Goal: Task Accomplishment & Management: Complete application form

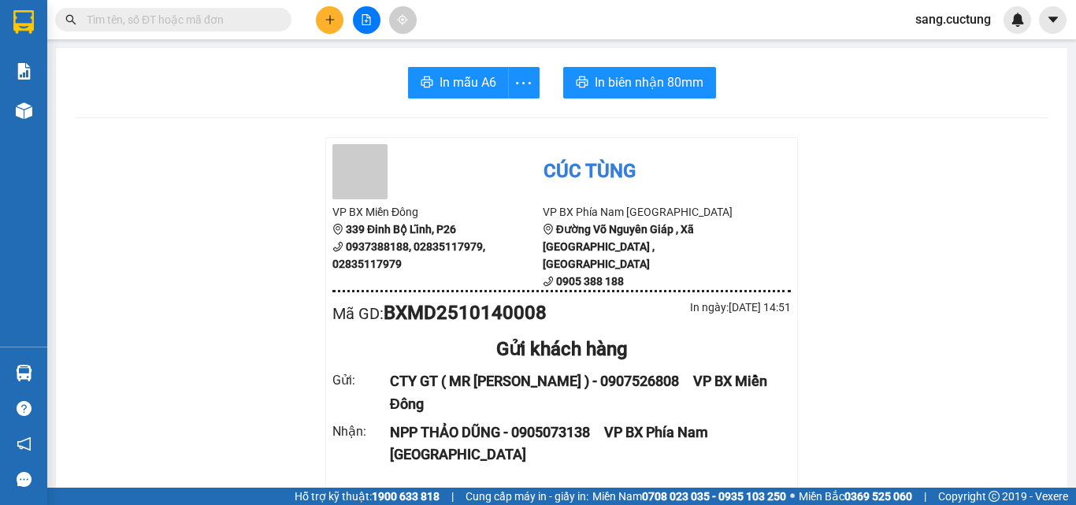
click at [329, 17] on icon "plus" at bounding box center [330, 19] width 11 height 11
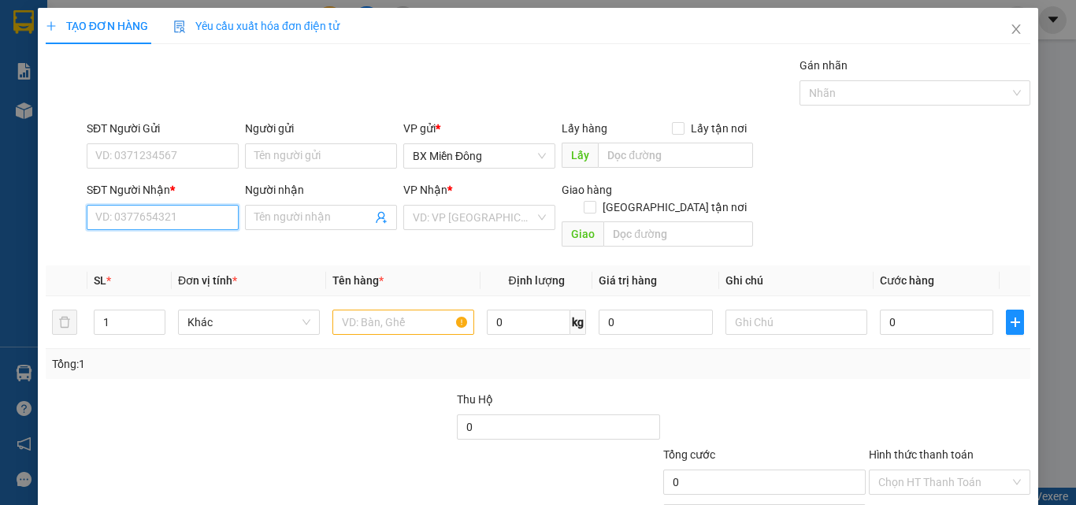
click at [131, 212] on input "SĐT Người Nhận *" at bounding box center [163, 217] width 152 height 25
click at [121, 253] on div "0865805998 - PHƯỢNG" at bounding box center [161, 248] width 132 height 17
type input "0865805998"
type input "PHƯỢNG"
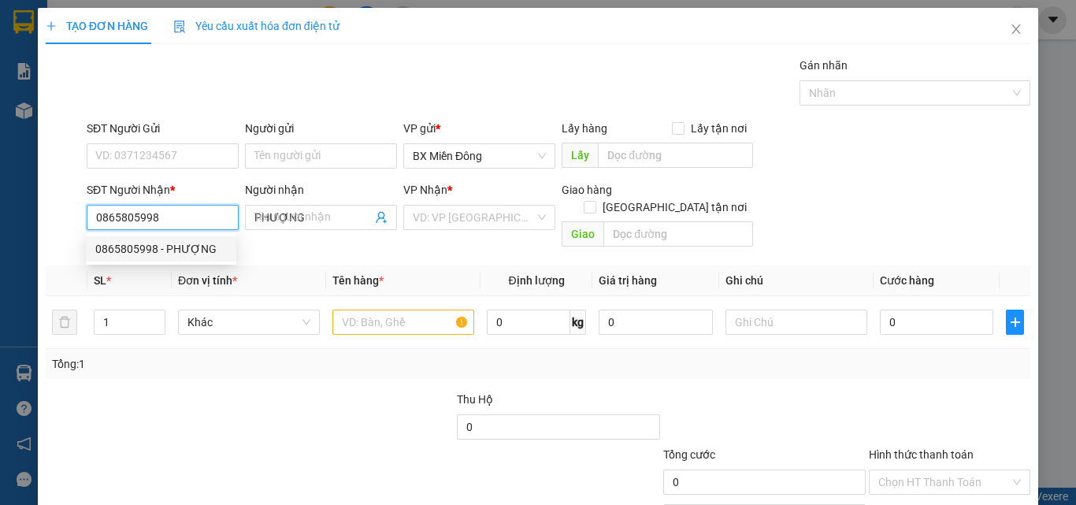
type input "150.000"
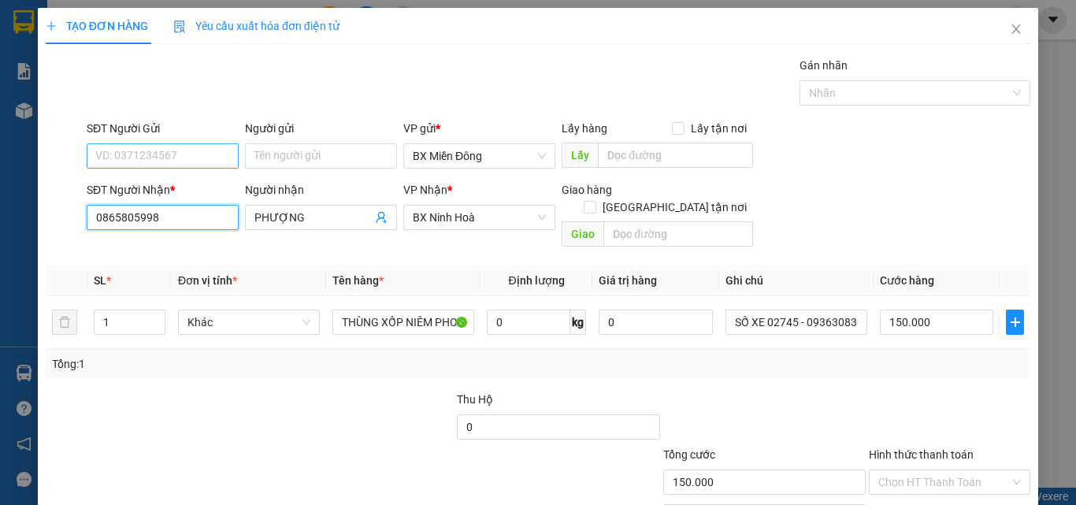
type input "0865805998"
click at [168, 154] on input "SĐT Người Gửi" at bounding box center [163, 155] width 152 height 25
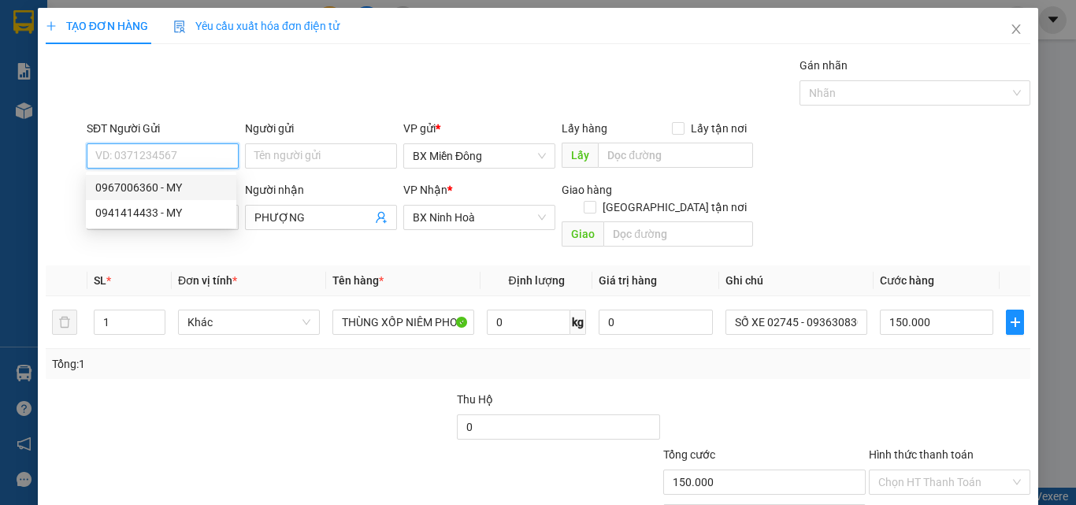
click at [143, 184] on div "0967006360 - MY" at bounding box center [161, 187] width 132 height 17
type input "0967006360"
type input "MY"
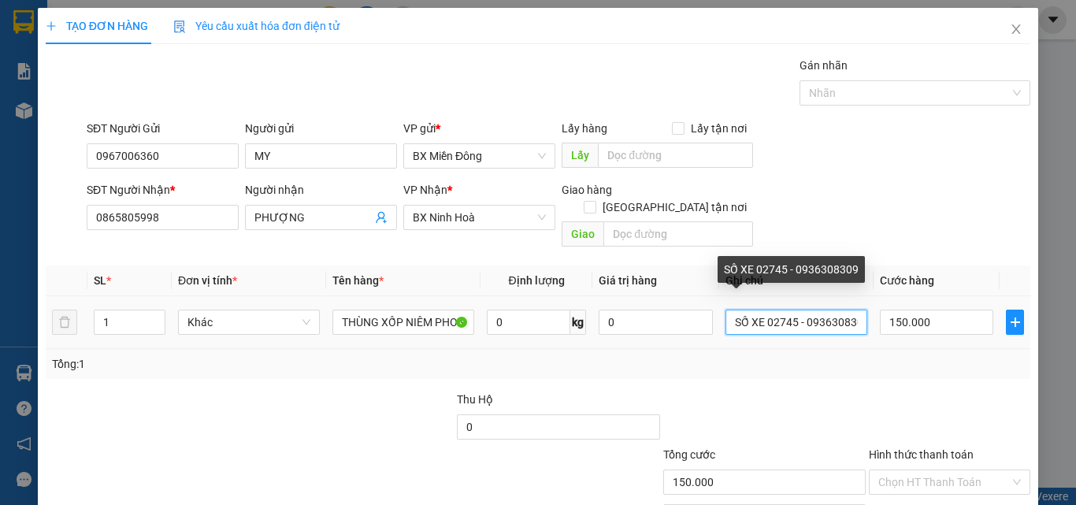
scroll to position [0, 10]
drag, startPoint x: 762, startPoint y: 307, endPoint x: 953, endPoint y: 344, distance: 195.2
click at [953, 344] on div "SL * Đơn vị tính * Tên hàng * Định lượng Giá trị hàng Ghi chú Cước hàng 1 Khác …" at bounding box center [538, 322] width 985 height 113
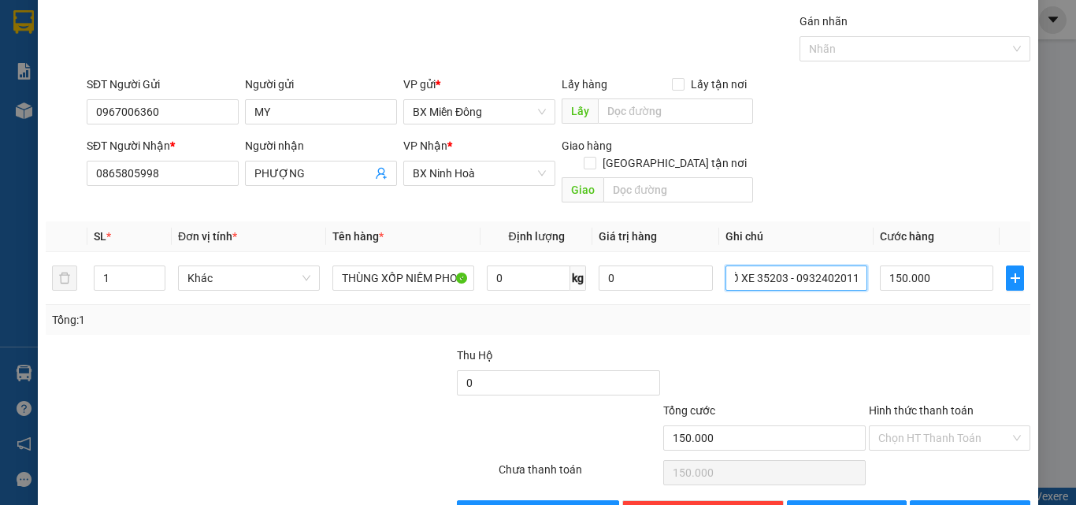
scroll to position [78, 0]
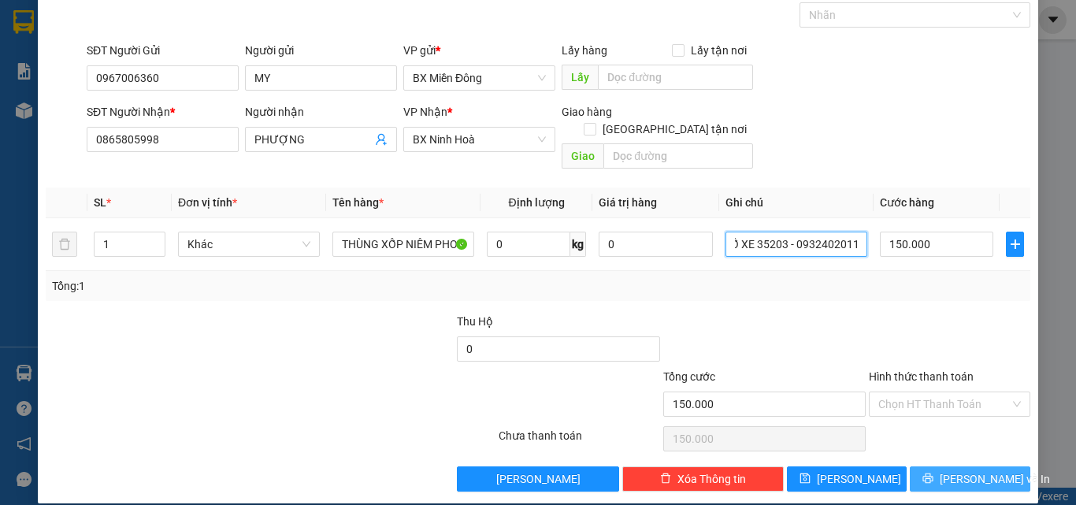
type input "SỐ XE 35203 - 0932402011"
click at [950, 470] on span "[PERSON_NAME] và In" at bounding box center [995, 478] width 110 height 17
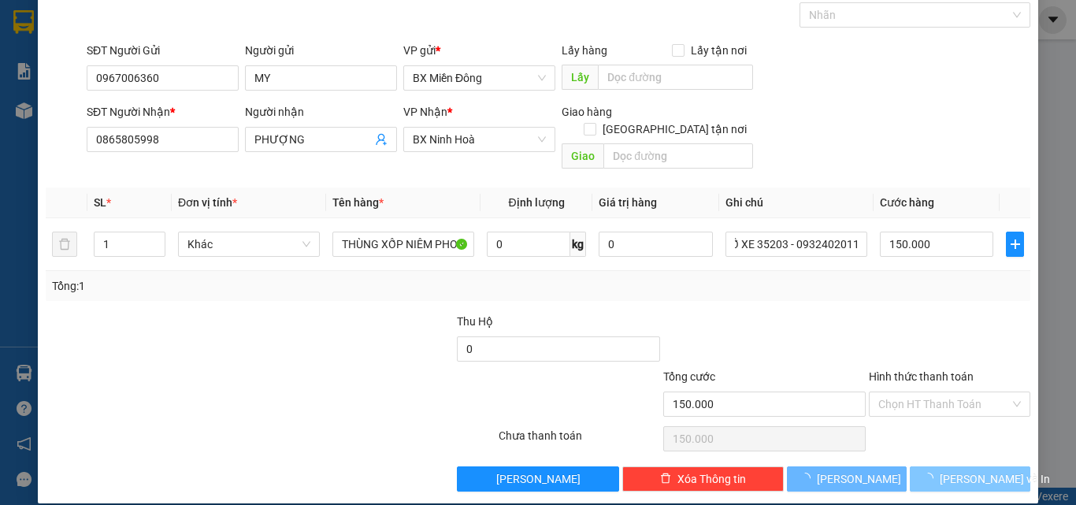
scroll to position [0, 0]
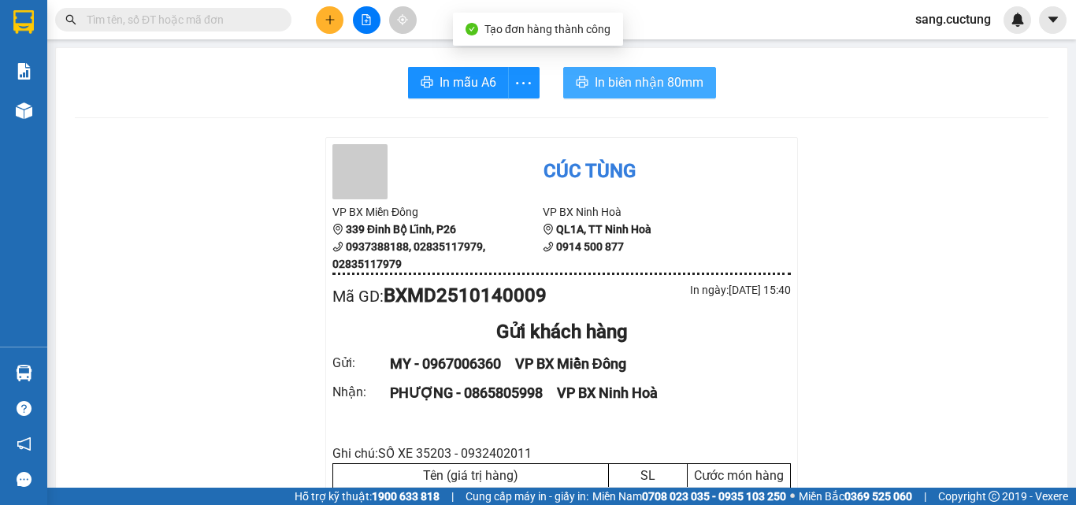
click at [595, 80] on span "In biên nhận 80mm" at bounding box center [649, 82] width 109 height 20
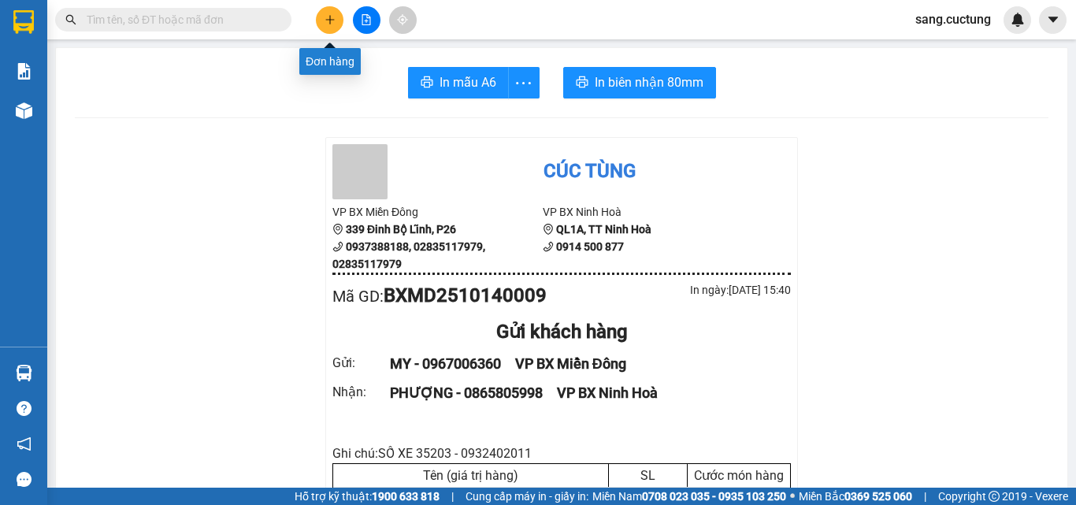
click at [321, 18] on button at bounding box center [330, 20] width 28 height 28
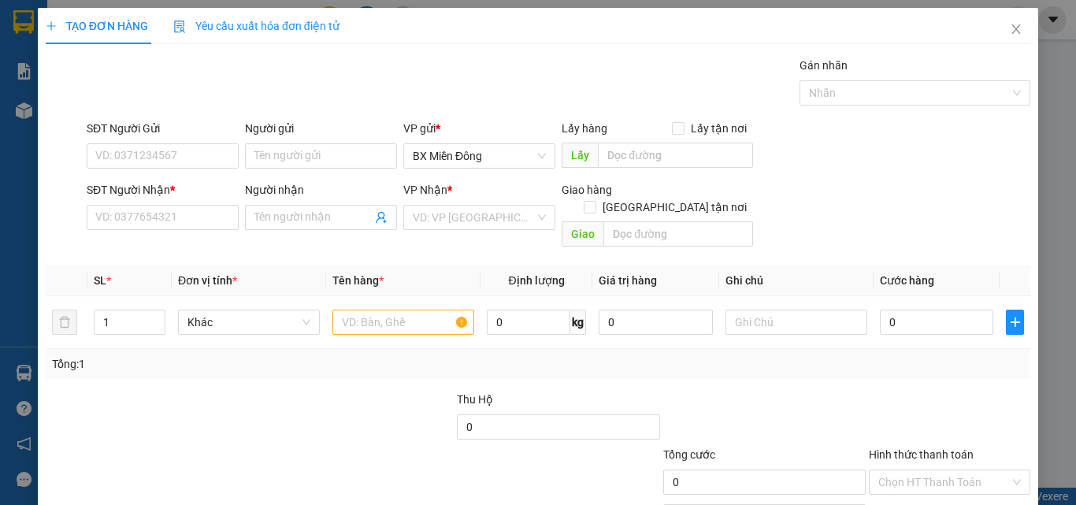
click at [154, 233] on div "SĐT Người Nhận * VD: 0377654321" at bounding box center [163, 208] width 152 height 55
click at [125, 208] on input "SĐT Người Nhận *" at bounding box center [163, 217] width 152 height 25
click at [125, 212] on input "09" at bounding box center [163, 217] width 152 height 25
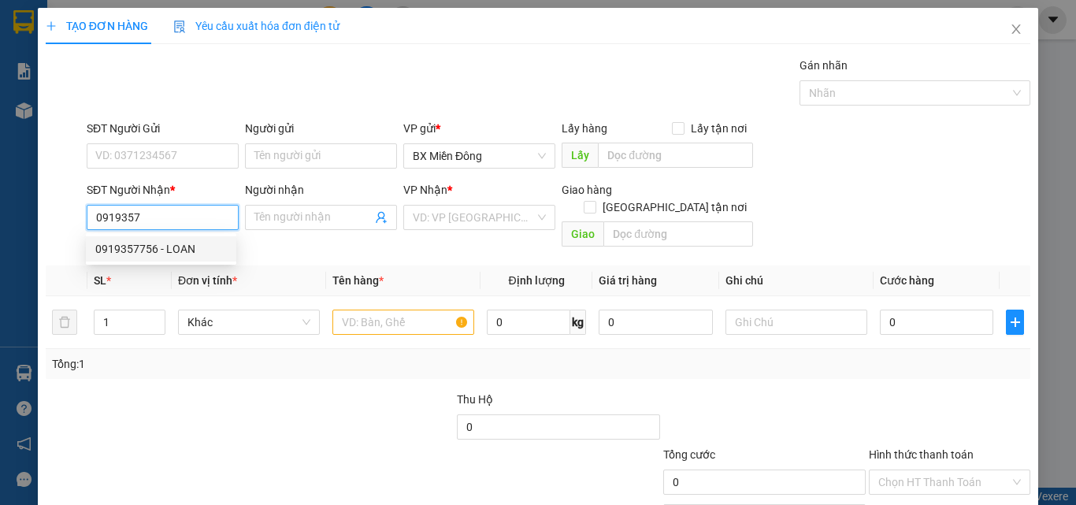
click at [130, 258] on div "0919357756 - LOAN" at bounding box center [161, 248] width 150 height 25
type input "0919357756"
type input "LOAN"
type input "50.000"
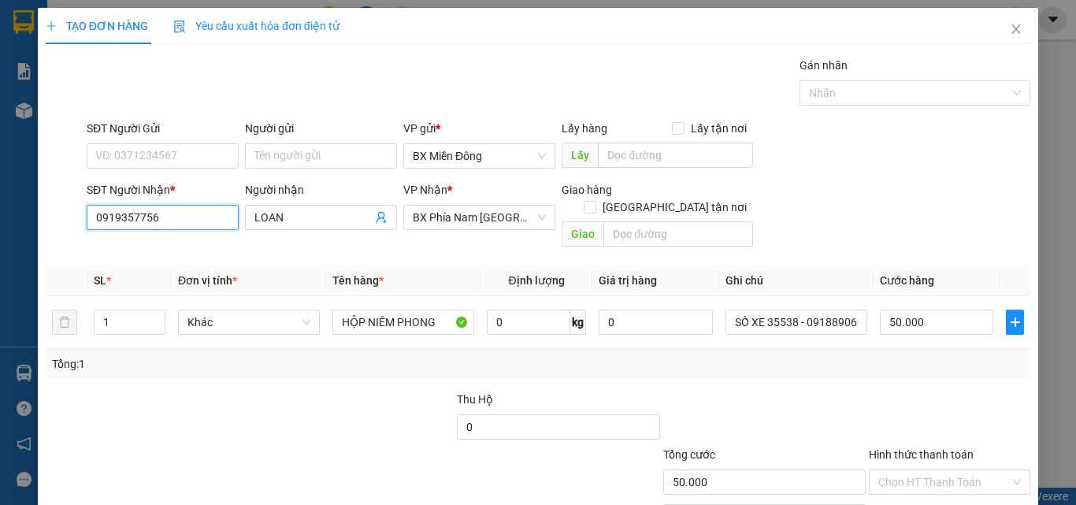
type input "0919357756"
click at [165, 135] on div "SĐT Người Gửi" at bounding box center [163, 128] width 152 height 17
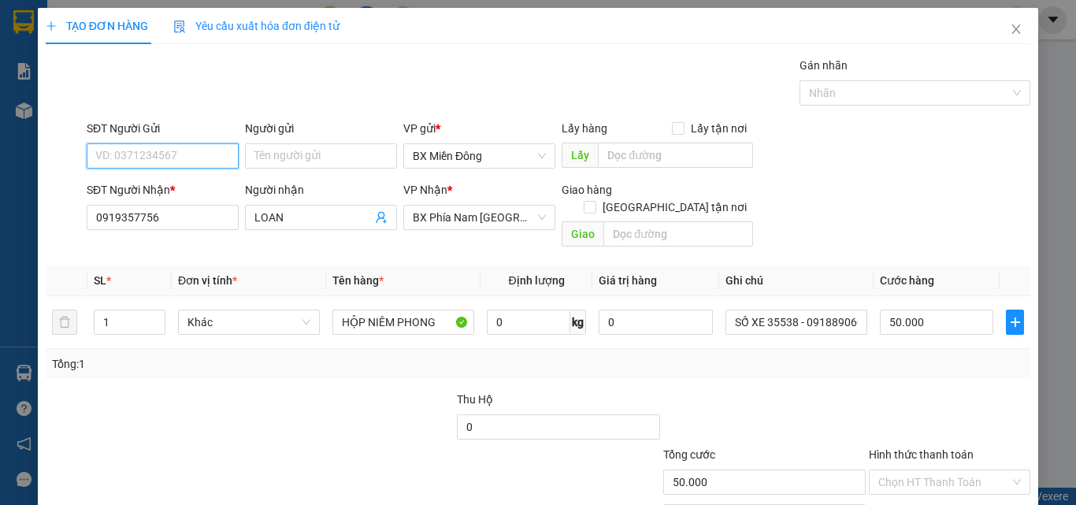
click at [165, 143] on input "SĐT Người Gửi" at bounding box center [163, 155] width 152 height 25
click at [136, 147] on input "SĐT Người Gửi" at bounding box center [163, 155] width 152 height 25
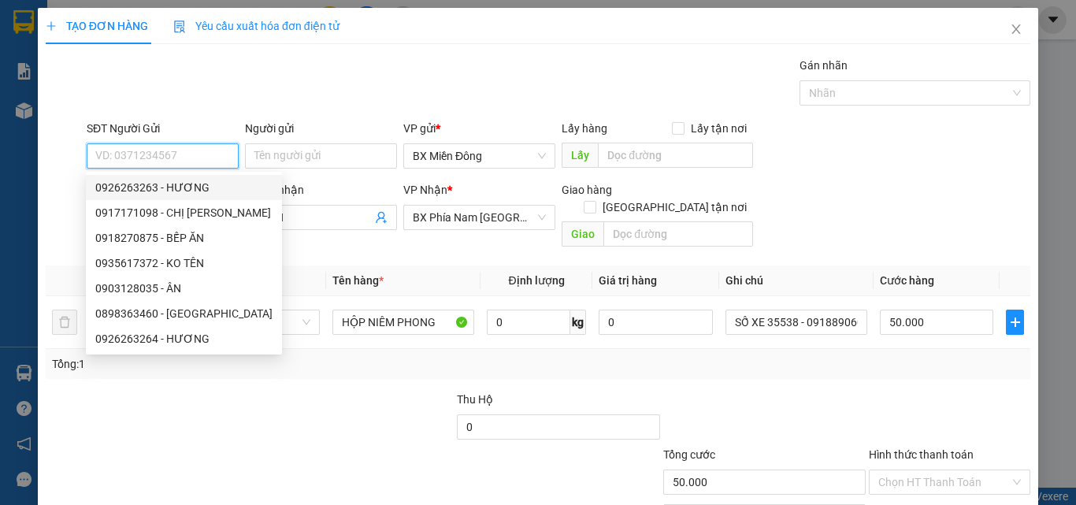
click at [146, 191] on div "0926263263 - HƯƠNG" at bounding box center [183, 187] width 177 height 17
type input "0926263263"
type input "HƯƠNG"
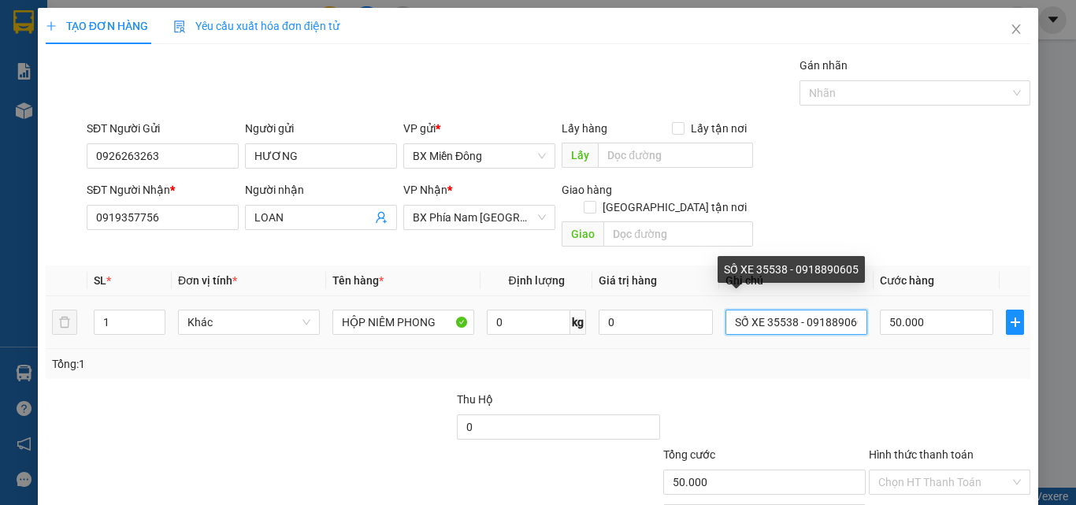
scroll to position [0, 10]
drag, startPoint x: 770, startPoint y: 307, endPoint x: 1027, endPoint y: 342, distance: 259.3
click at [1027, 342] on div "TẠO ĐƠN HÀNG Yêu cầu xuất hóa đơn điện tử Transit Pickup Surcharge Ids Transit …" at bounding box center [538, 295] width 1001 height 574
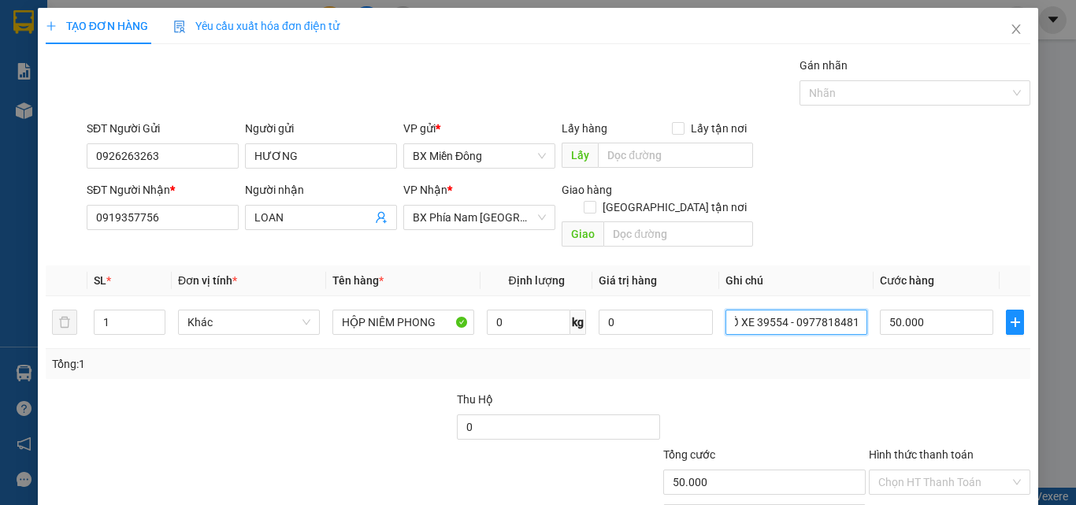
type input "SỐ XE 39554 - 0977818481"
click at [878, 391] on div at bounding box center [950, 418] width 165 height 55
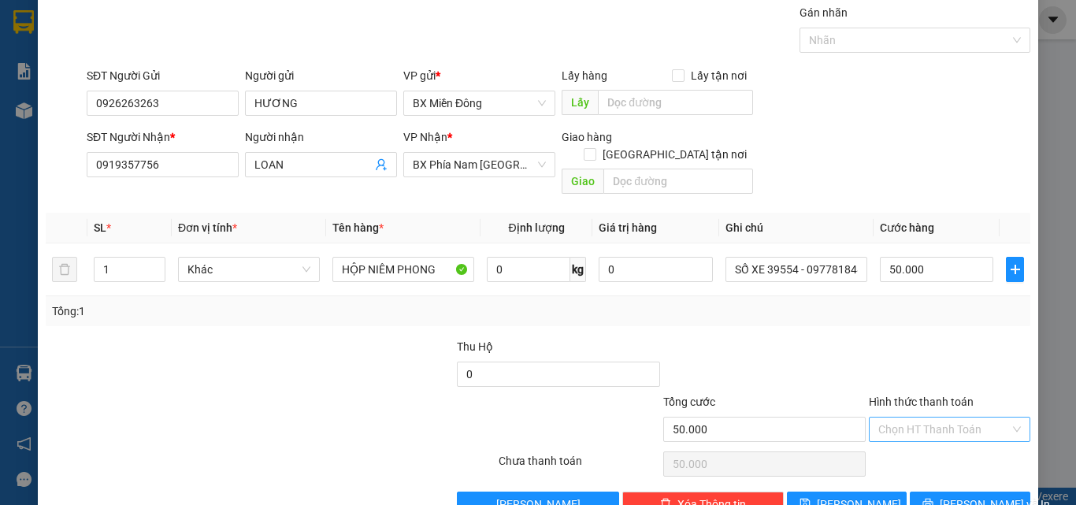
scroll to position [78, 0]
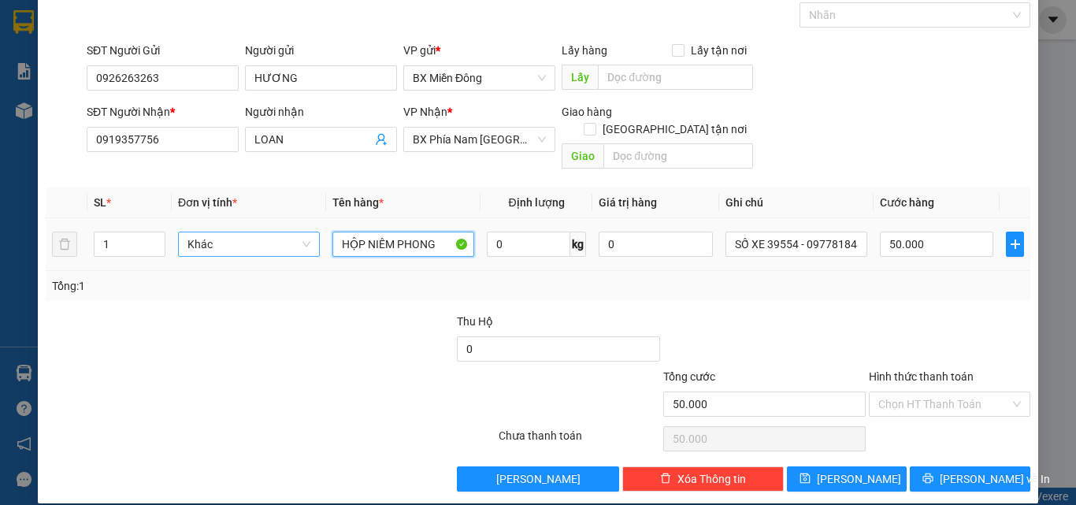
drag, startPoint x: 359, startPoint y: 225, endPoint x: 298, endPoint y: 225, distance: 60.7
click at [298, 225] on tr "1 Khác HỘP NIÊM PHONG 0 kg 0 SỐ XE 39554 - 0977818481 50.000" at bounding box center [538, 244] width 985 height 53
click at [351, 232] on input "thùng NIÊM PHONG" at bounding box center [404, 244] width 142 height 25
type input "THÙNG NIÊM PHONG"
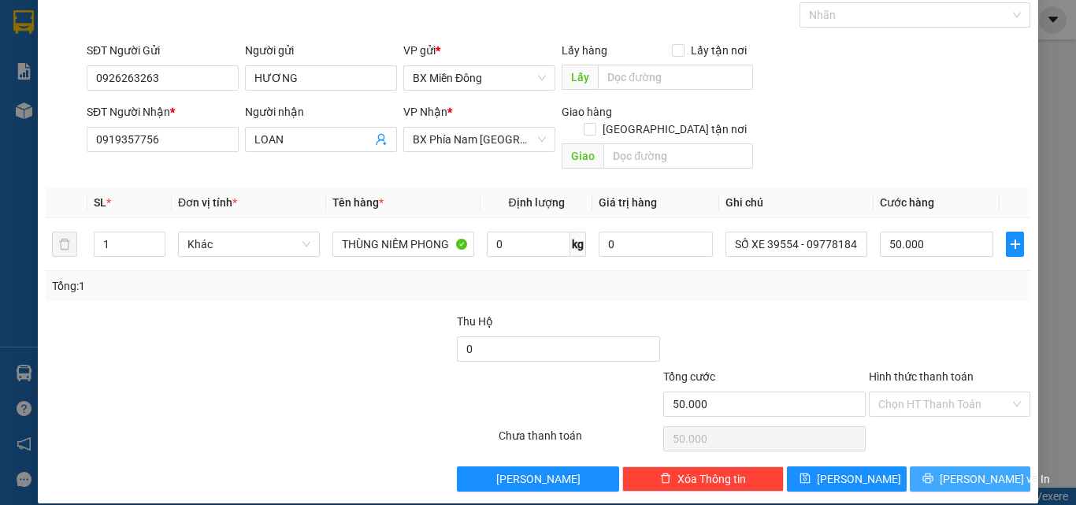
click at [978, 474] on button "[PERSON_NAME] và In" at bounding box center [970, 478] width 121 height 25
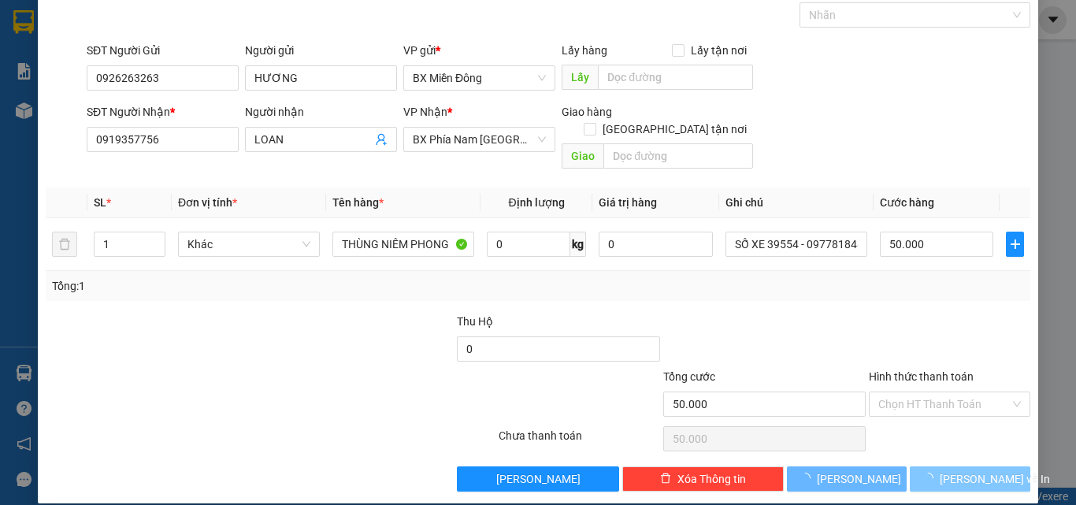
click at [978, 470] on span "[PERSON_NAME] và In" at bounding box center [995, 478] width 110 height 17
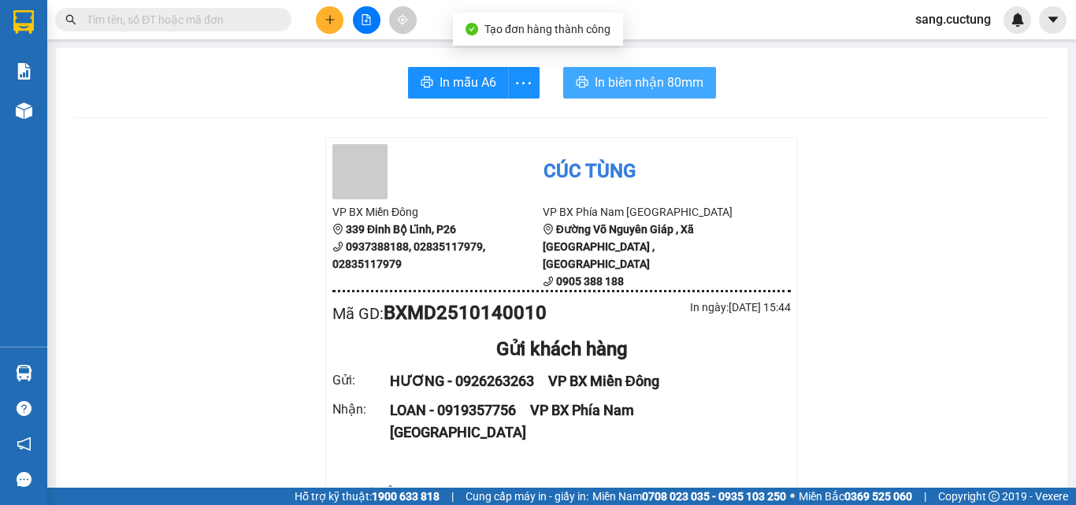
click at [652, 91] on span "In biên nhận 80mm" at bounding box center [649, 82] width 109 height 20
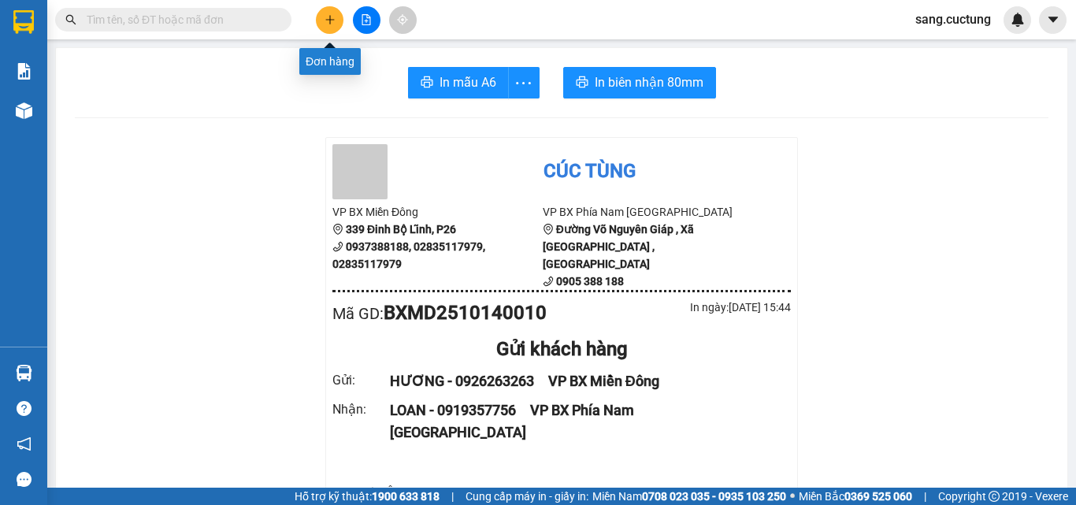
click at [326, 23] on icon "plus" at bounding box center [330, 19] width 11 height 11
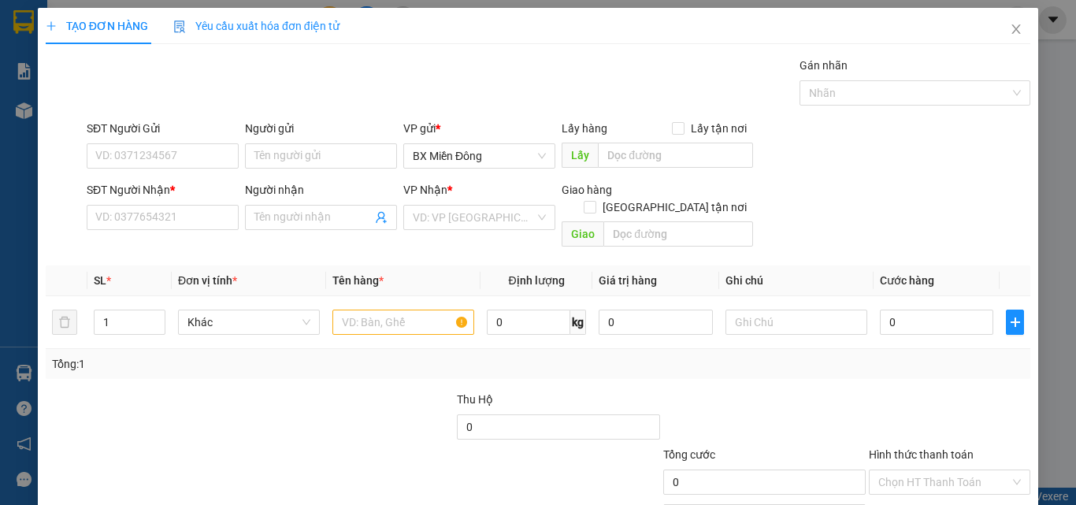
click at [117, 233] on div "SĐT Người Nhận * VD: 0377654321" at bounding box center [163, 208] width 152 height 55
click at [119, 223] on input "SĐT Người Nhận *" at bounding box center [163, 217] width 152 height 25
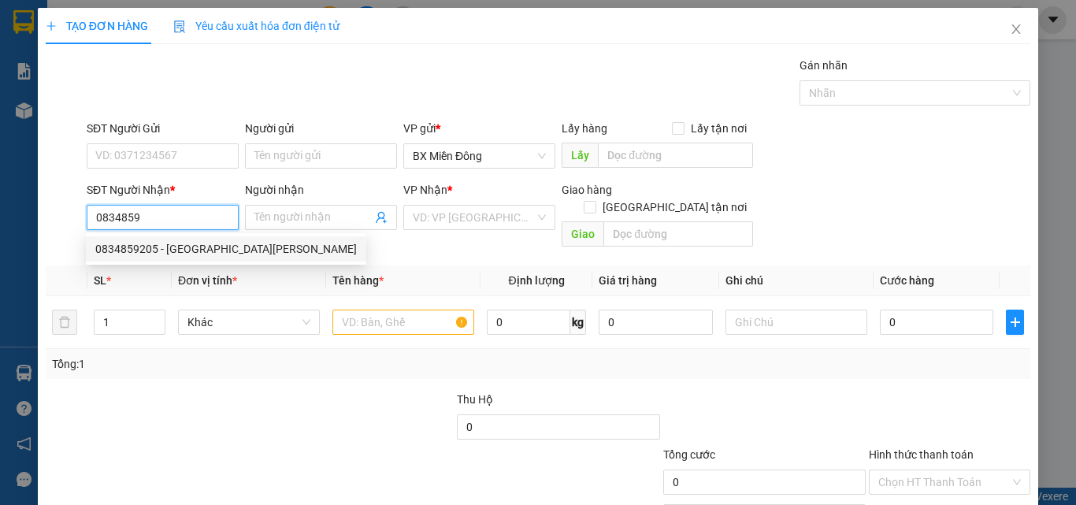
click at [150, 258] on div "0834859205 - [GEOGRAPHIC_DATA][PERSON_NAME]" at bounding box center [226, 248] width 281 height 25
type input "0834859205"
type input "ĐẠI [PERSON_NAME]"
type input "[PERSON_NAME]"
type input "50.000"
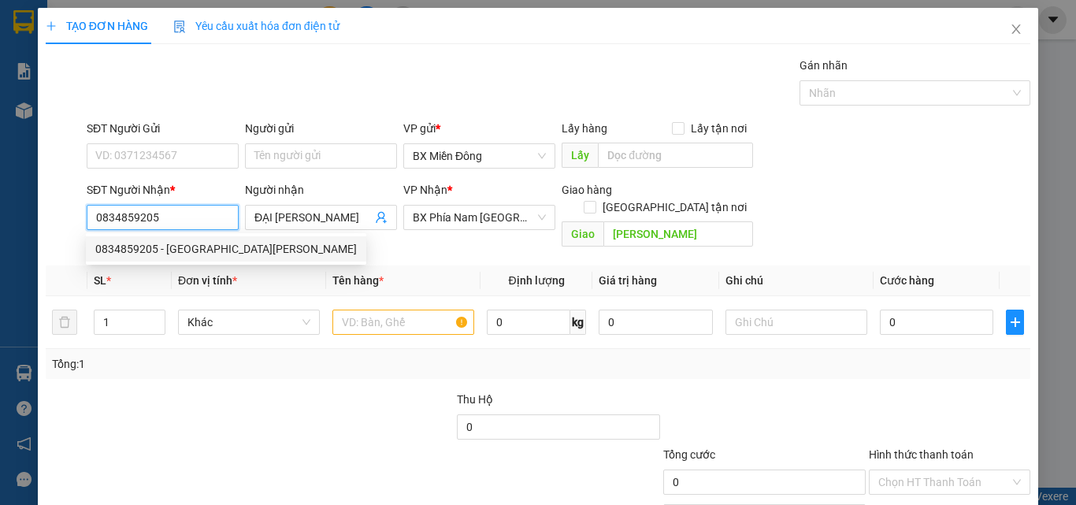
type input "50.000"
type input "0834859205"
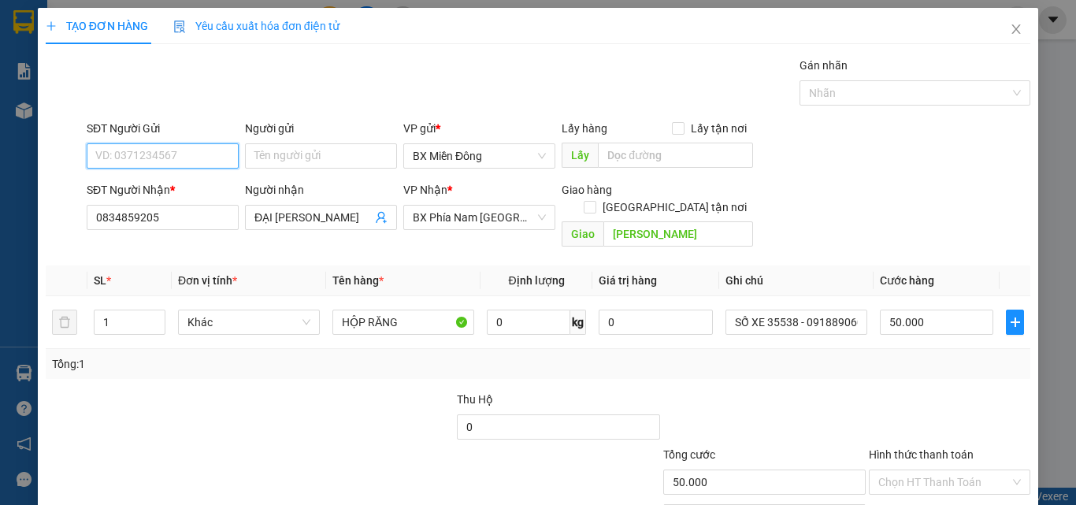
click at [144, 162] on input "SĐT Người Gửi" at bounding box center [163, 155] width 152 height 25
click at [165, 198] on div "0948586789 - [GEOGRAPHIC_DATA]" at bounding box center [184, 187] width 196 height 25
type input "0948586789"
type input "LAB Á CHÂU"
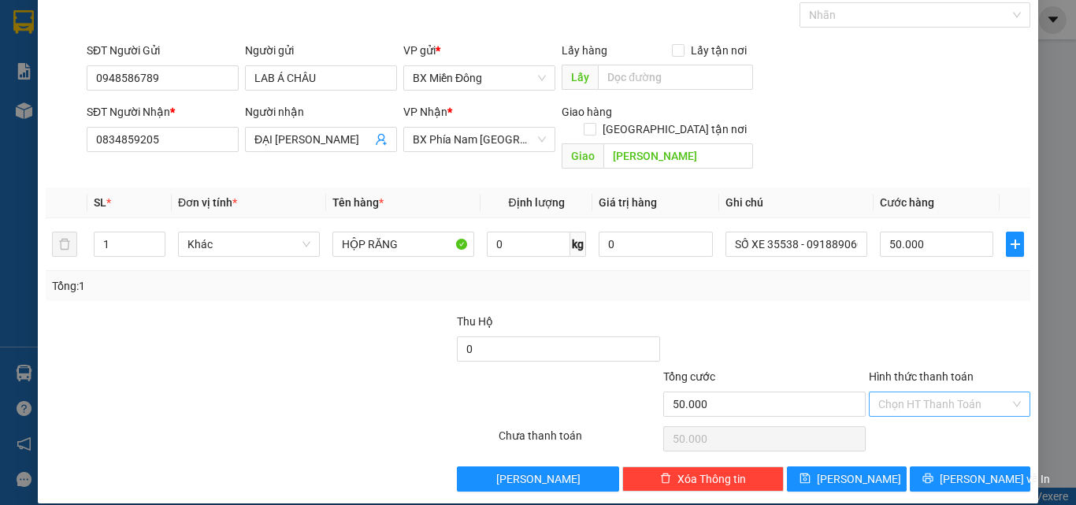
drag, startPoint x: 879, startPoint y: 382, endPoint x: 886, endPoint y: 394, distance: 14.2
click at [883, 392] on input "Hình thức thanh toán" at bounding box center [945, 404] width 132 height 24
click at [893, 409] on div "Tại văn phòng" at bounding box center [940, 418] width 160 height 25
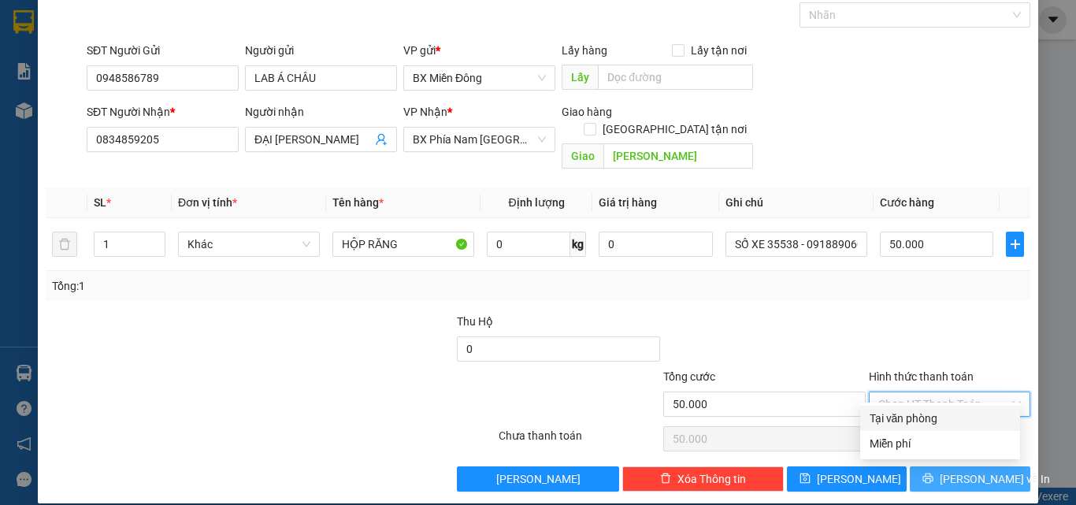
type input "0"
click at [959, 466] on button "[PERSON_NAME] và In" at bounding box center [970, 478] width 121 height 25
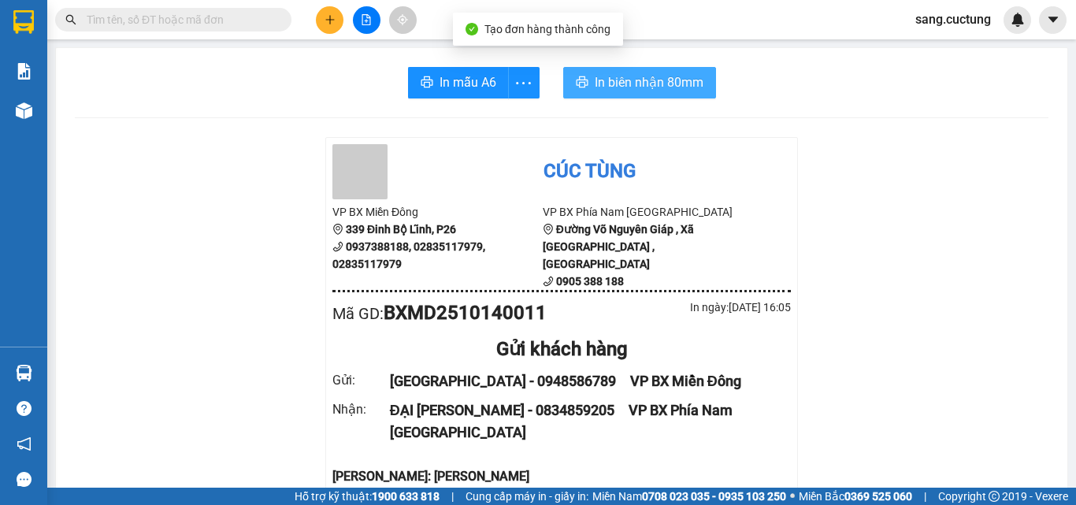
click at [595, 84] on span "In biên nhận 80mm" at bounding box center [649, 82] width 109 height 20
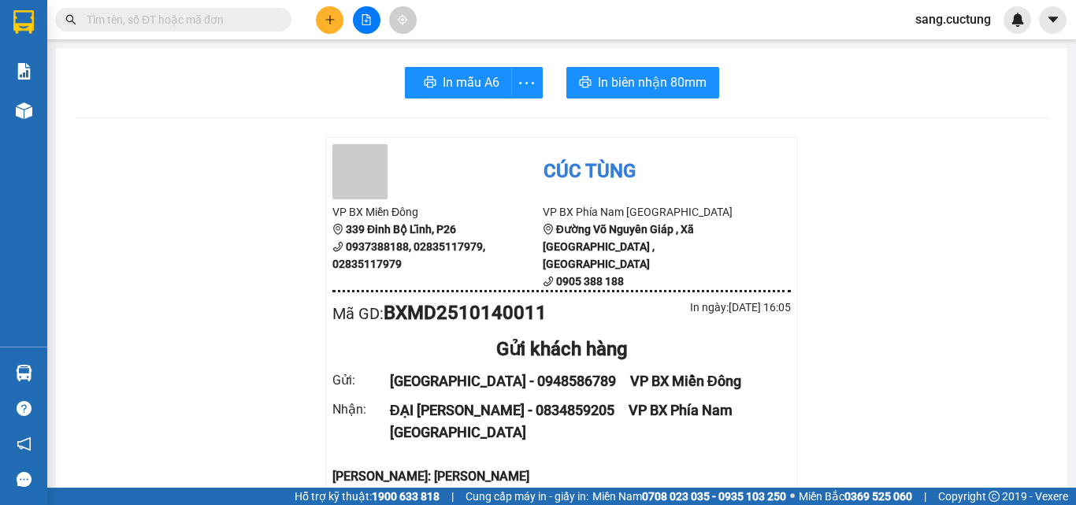
click at [339, 20] on button at bounding box center [330, 20] width 28 height 28
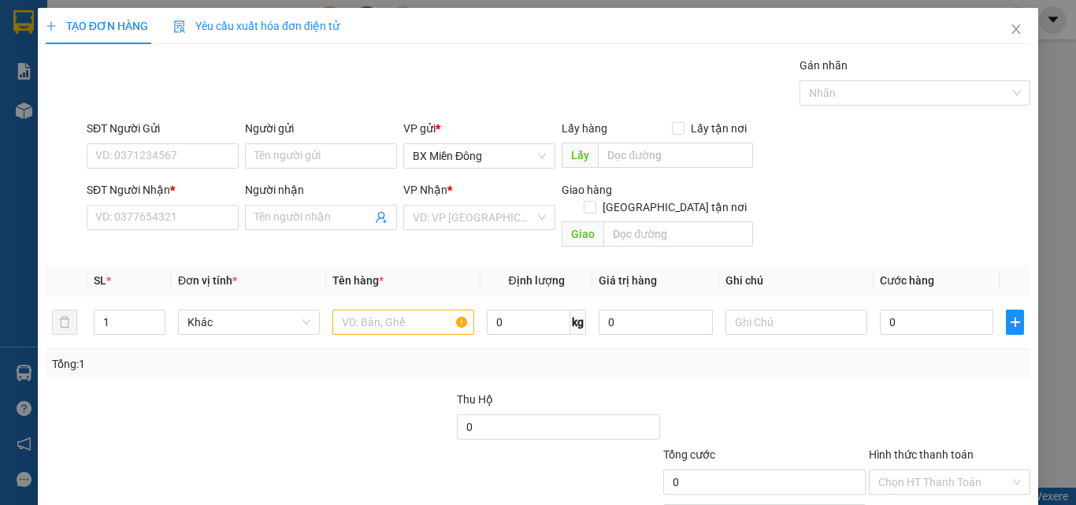
click at [126, 230] on div "SĐT Người Nhận * VD: 0377654321" at bounding box center [163, 208] width 152 height 55
click at [110, 223] on input "SĐT Người Nhận *" at bounding box center [163, 217] width 152 height 25
type input "0349944646"
click at [288, 223] on input "Người nhận" at bounding box center [313, 217] width 117 height 17
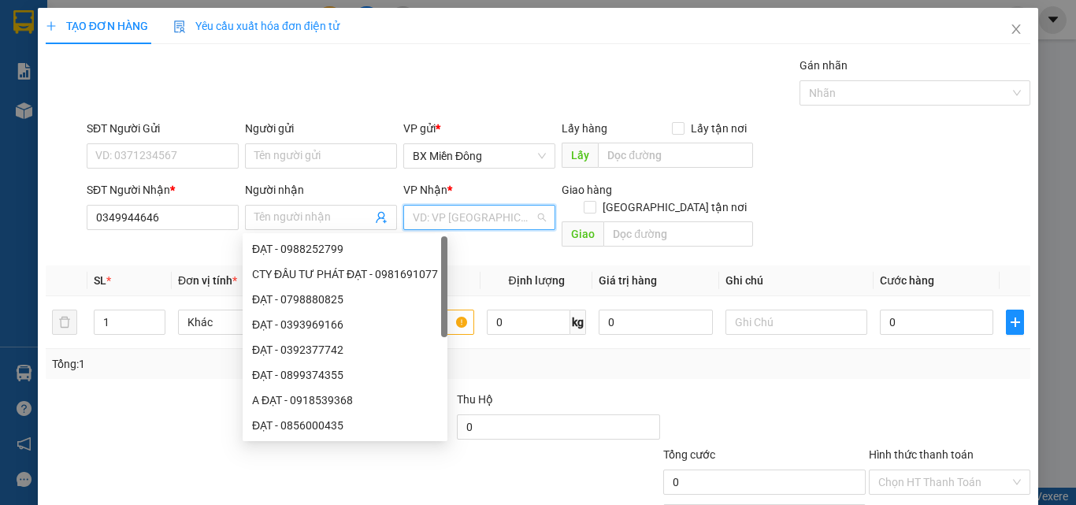
click at [444, 219] on input "search" at bounding box center [474, 218] width 122 height 24
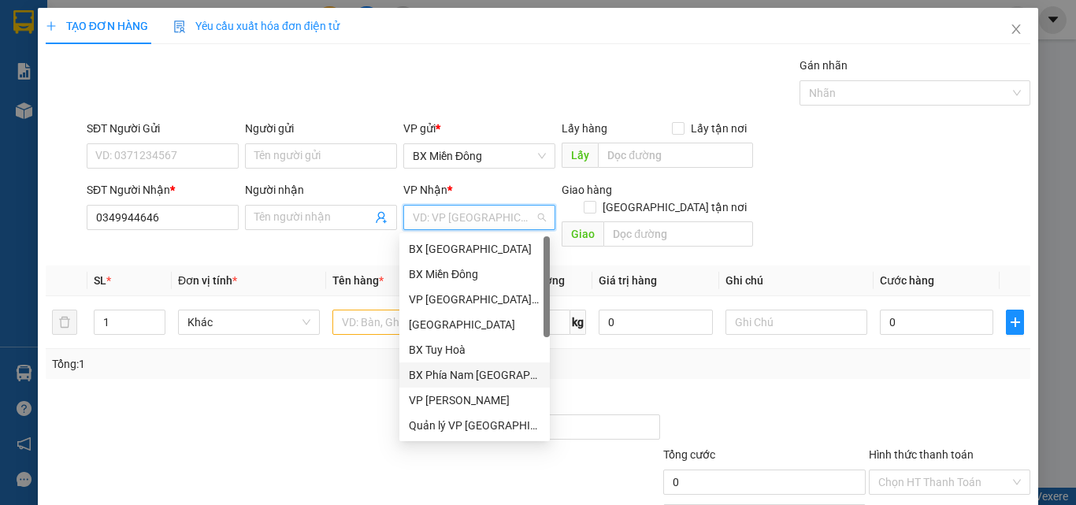
click at [473, 367] on div "BX Phía Nam [GEOGRAPHIC_DATA]" at bounding box center [475, 374] width 132 height 17
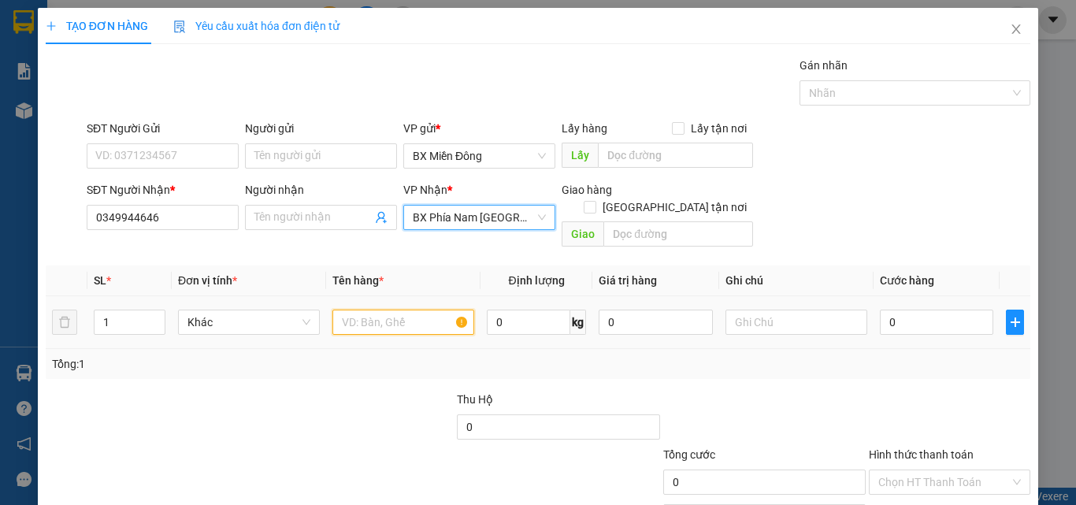
click at [367, 310] on input "text" at bounding box center [404, 322] width 142 height 25
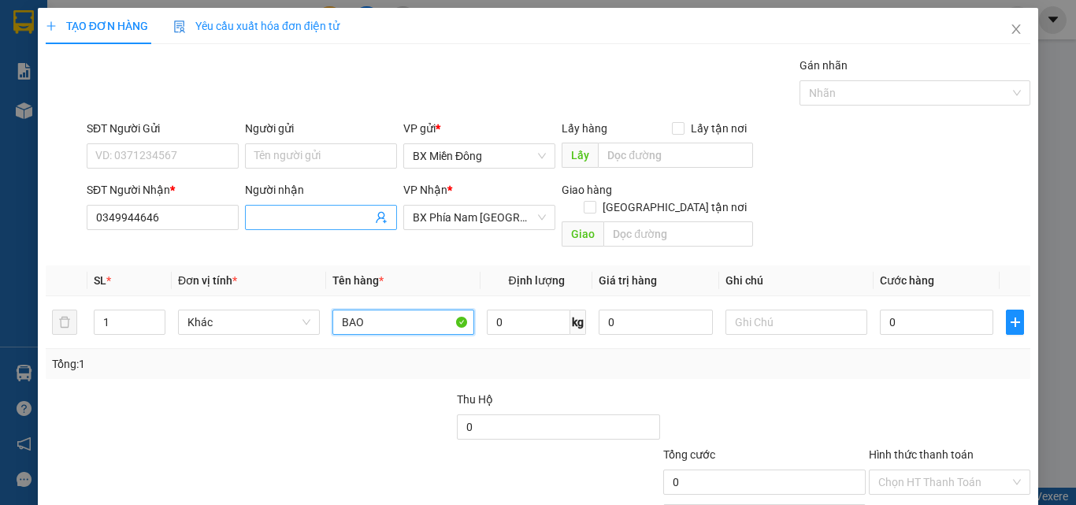
type input "BAO"
click at [318, 220] on input "Người nhận" at bounding box center [313, 217] width 117 height 17
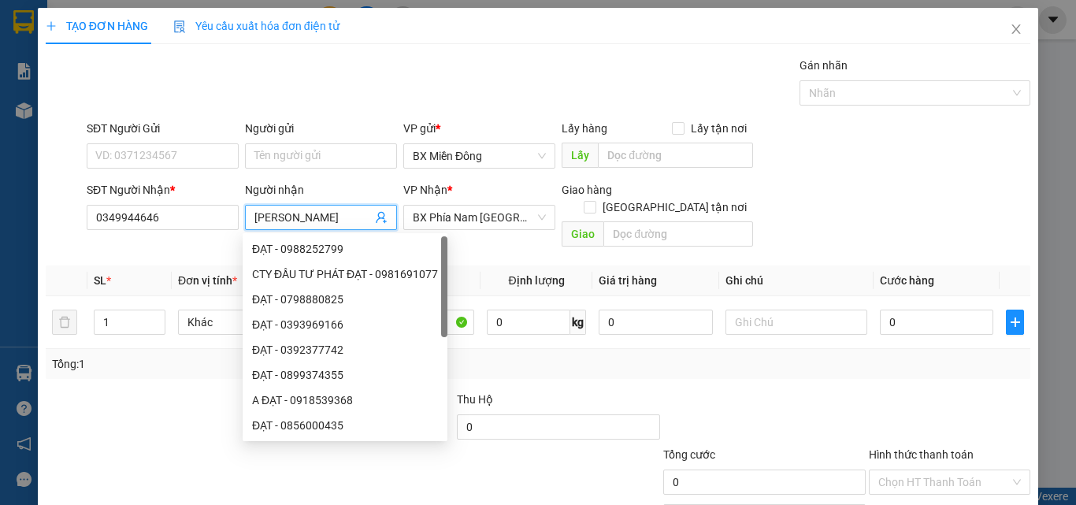
type input "[PERSON_NAME]"
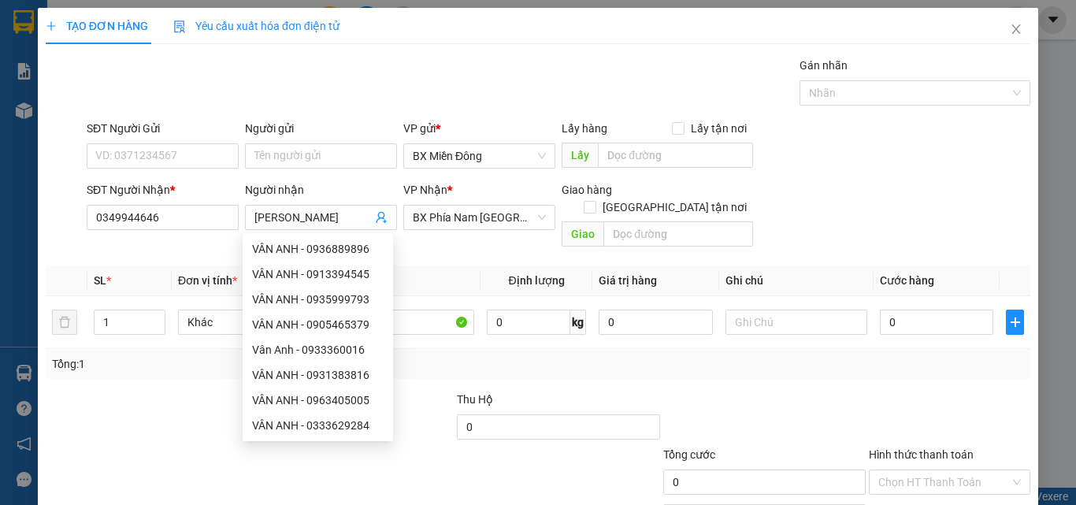
click at [174, 142] on div "SĐT Người Gửi" at bounding box center [163, 132] width 152 height 24
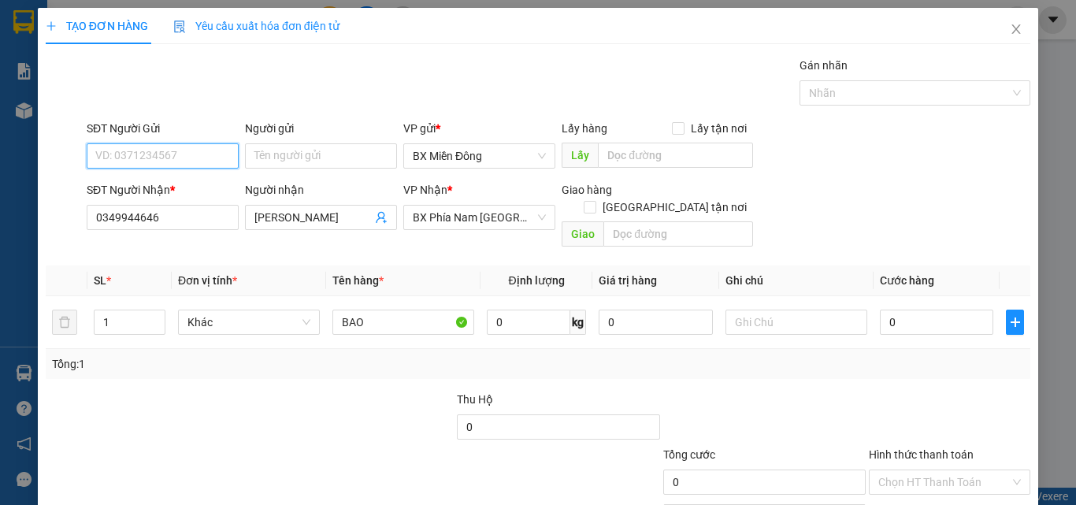
click at [169, 163] on input "SĐT Người Gửi" at bounding box center [163, 155] width 152 height 25
type input "0344632610"
click at [281, 139] on div "Người gửi" at bounding box center [321, 132] width 152 height 24
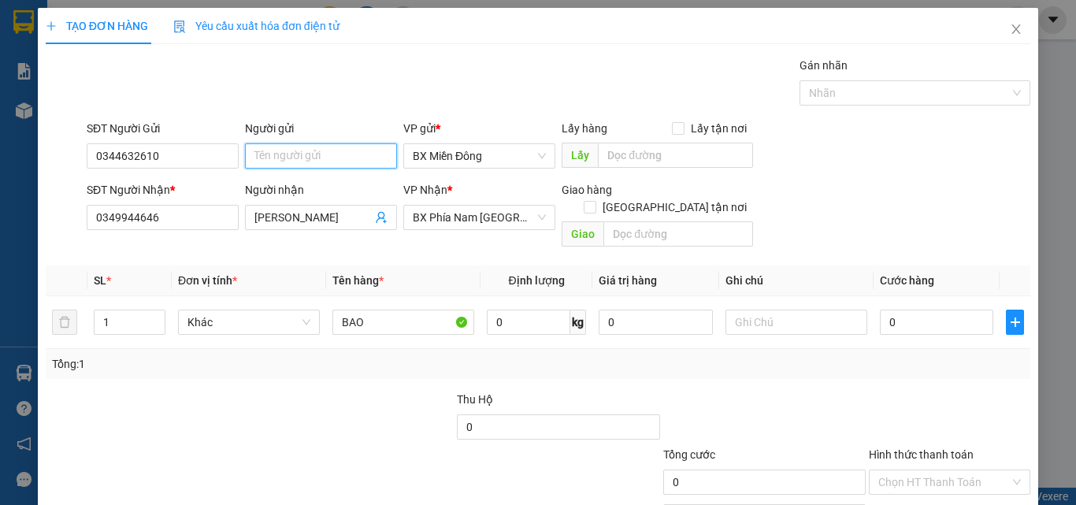
click at [284, 148] on input "Người gửi" at bounding box center [321, 155] width 152 height 25
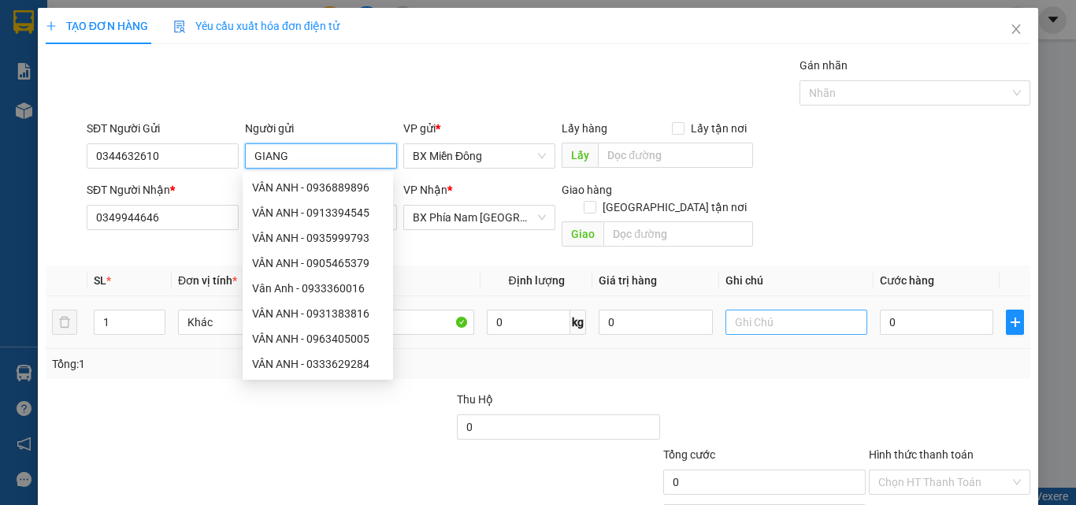
type input "GIANG"
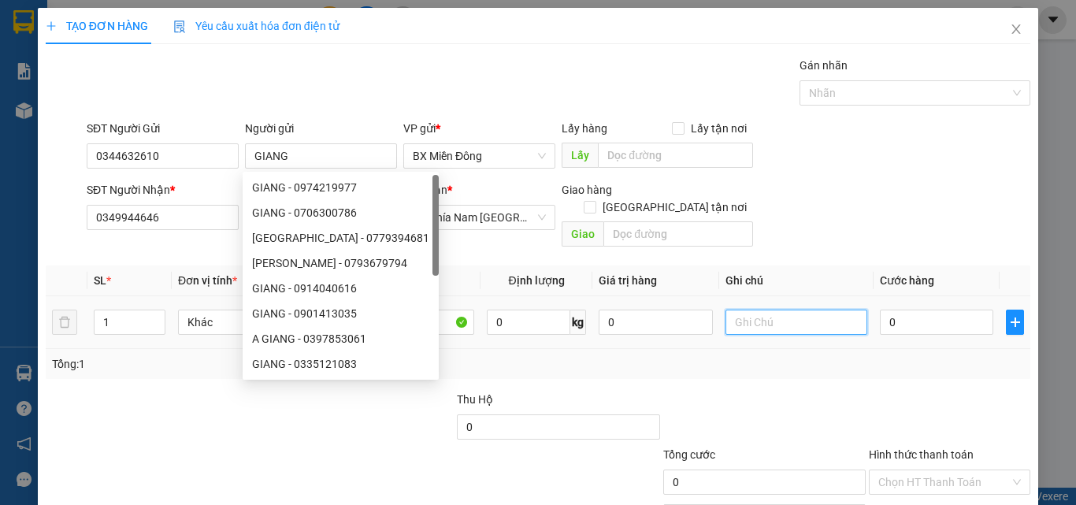
click at [782, 310] on input "text" at bounding box center [797, 322] width 142 height 25
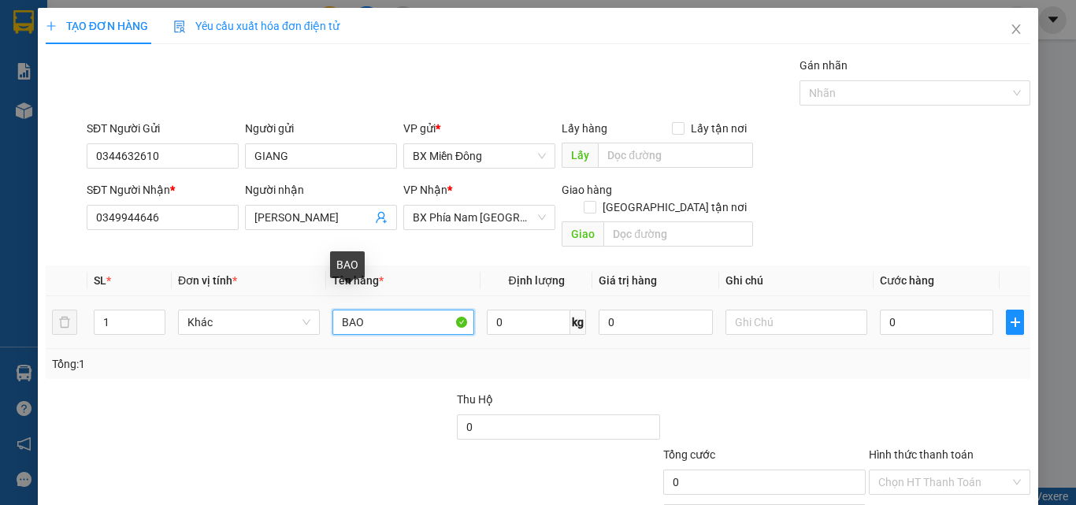
click at [419, 310] on input "BAO" at bounding box center [404, 322] width 142 height 25
type input "BAO"
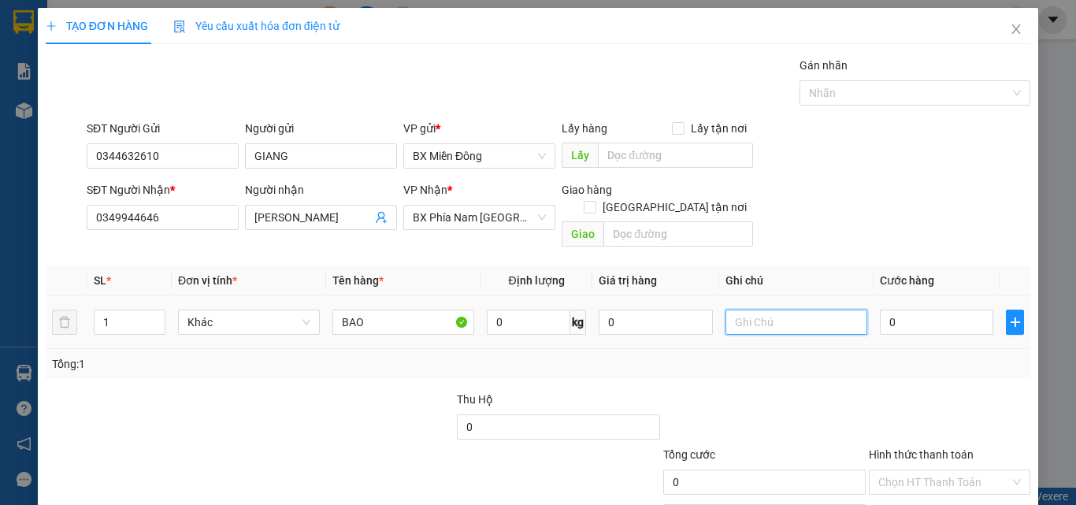
click at [767, 310] on input "text" at bounding box center [797, 322] width 142 height 25
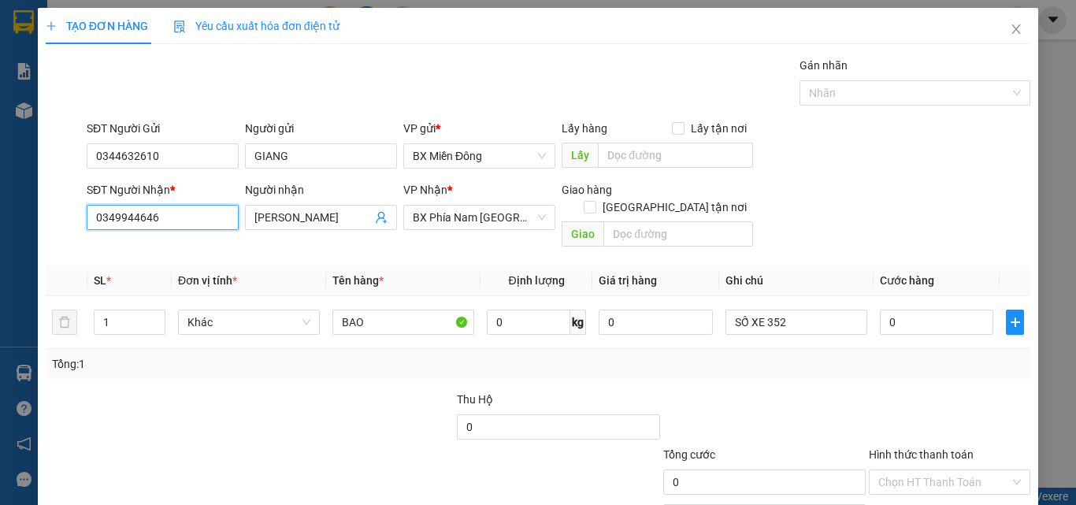
click at [146, 225] on input "0349944646" at bounding box center [163, 217] width 152 height 25
click at [151, 228] on input "0349944646" at bounding box center [163, 217] width 152 height 25
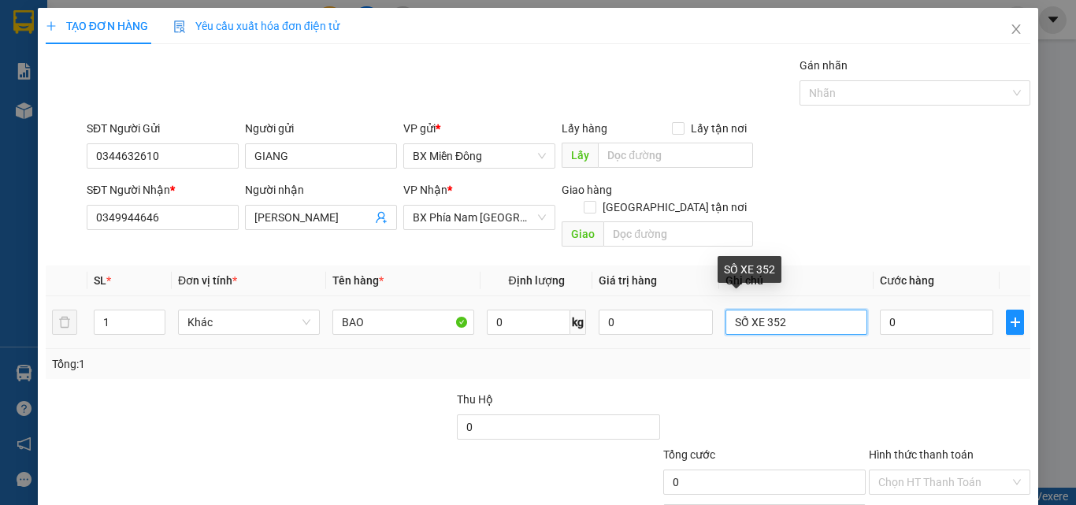
click at [801, 315] on input "SỐ XE 352" at bounding box center [797, 322] width 142 height 25
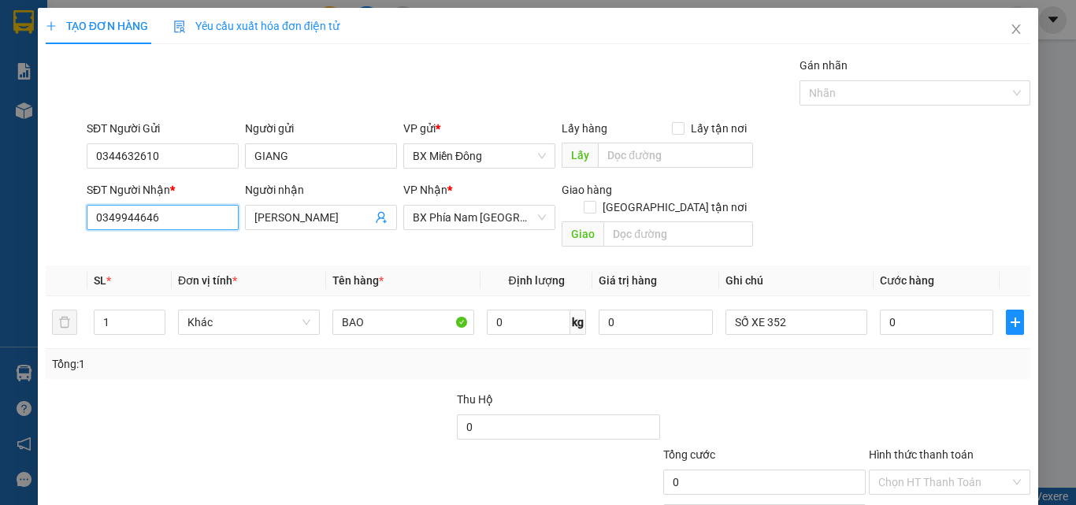
click at [205, 221] on input "0349944646" at bounding box center [163, 217] width 152 height 25
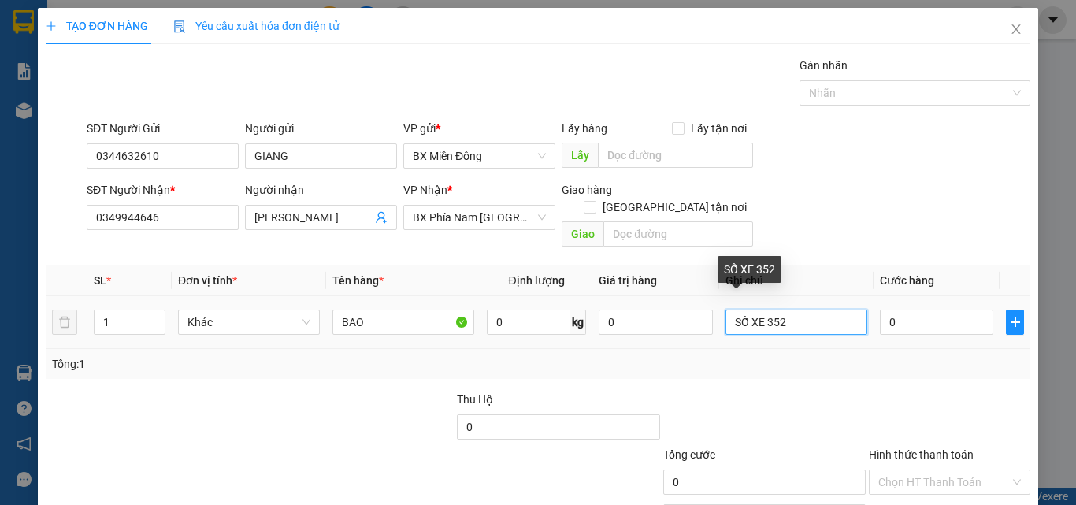
click at [812, 310] on input "SỐ XE 352" at bounding box center [797, 322] width 142 height 25
type input "SỐ XE 35203 - 0932402011"
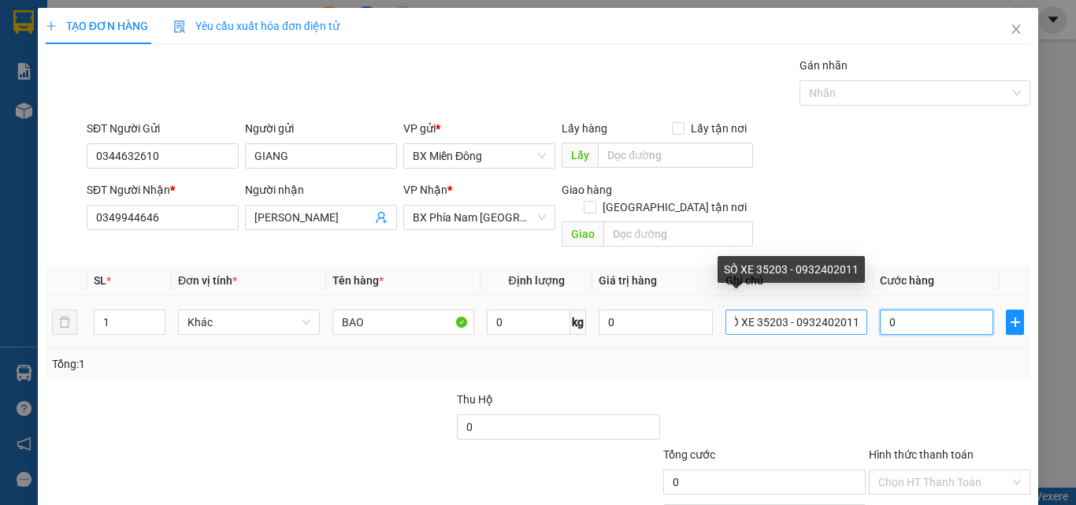
scroll to position [0, 0]
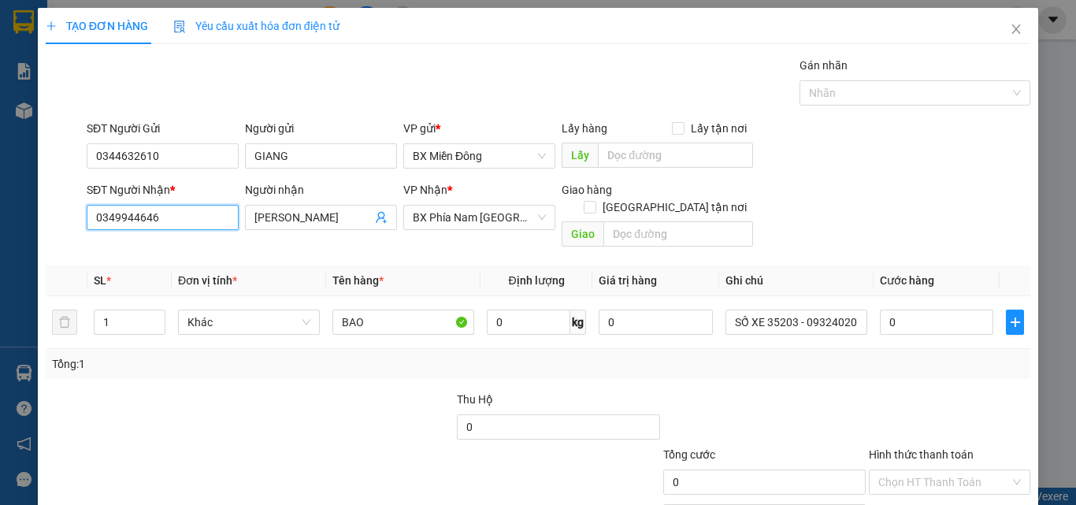
click at [143, 220] on input "0349944646" at bounding box center [163, 217] width 152 height 25
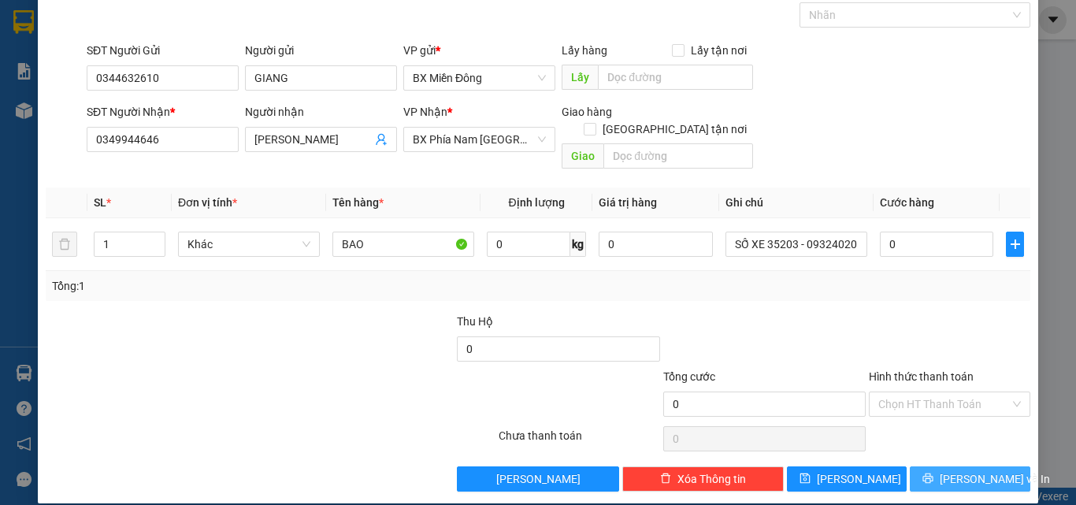
click at [928, 467] on button "[PERSON_NAME] và In" at bounding box center [970, 478] width 121 height 25
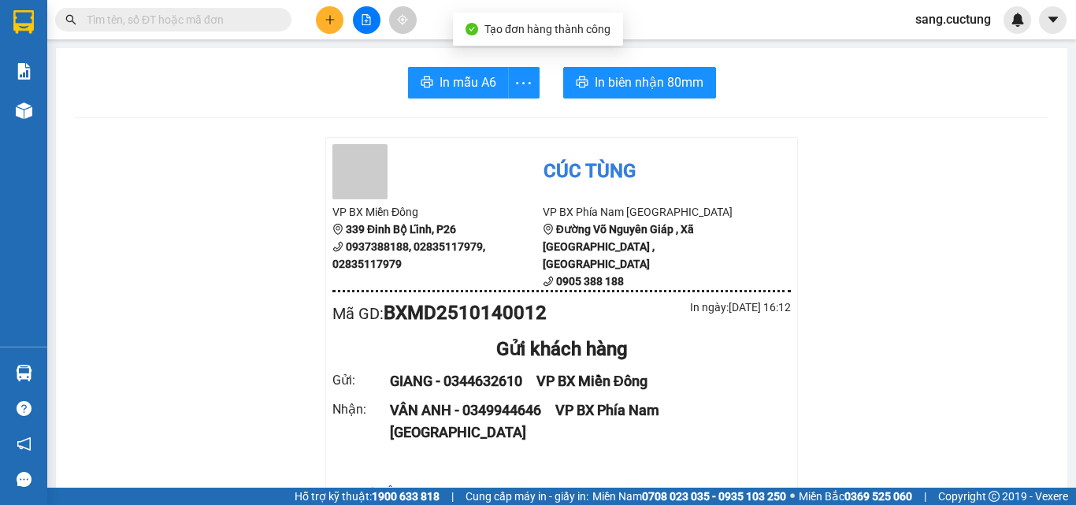
click at [110, 31] on span at bounding box center [173, 20] width 236 height 24
click at [110, 19] on input "text" at bounding box center [180, 19] width 186 height 17
paste input "0349944646"
type input "0349944646"
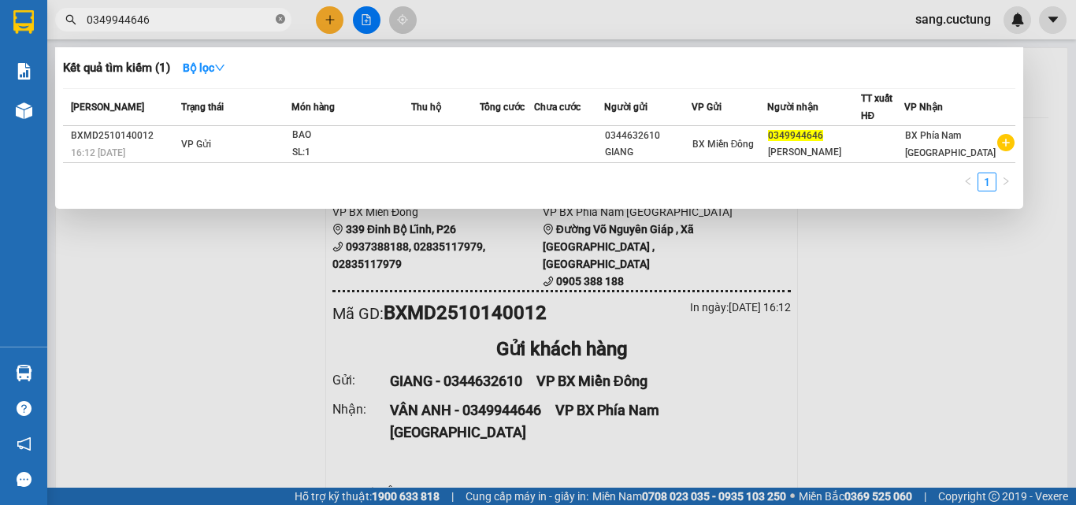
click at [279, 14] on span at bounding box center [280, 20] width 9 height 15
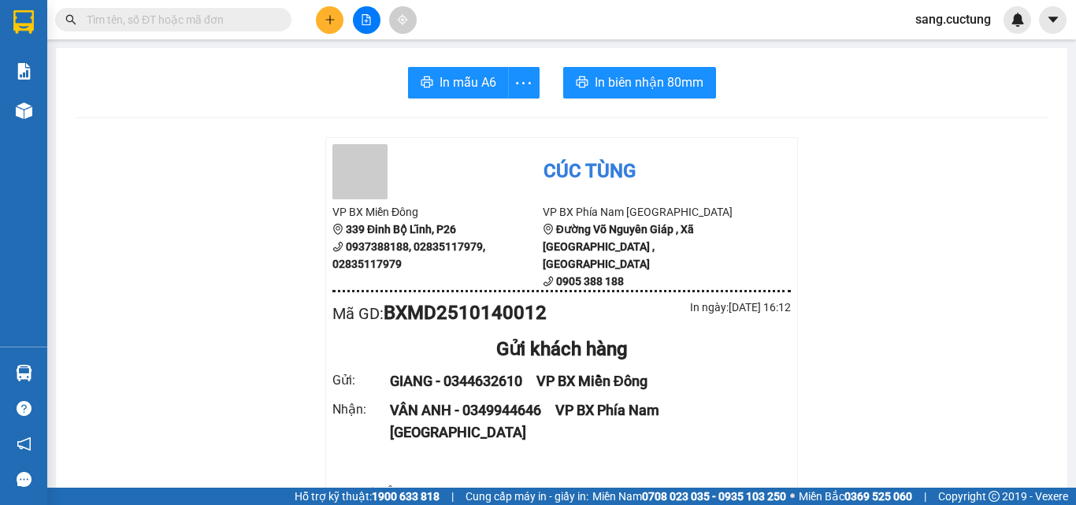
click at [233, 14] on input "text" at bounding box center [180, 19] width 186 height 17
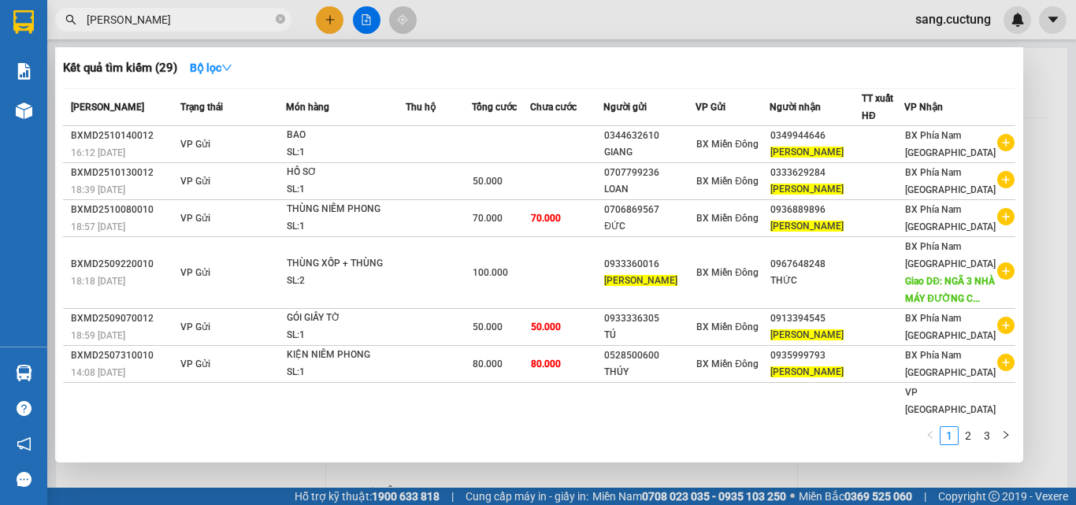
type input "[PERSON_NAME]"
click at [1055, 87] on div at bounding box center [538, 252] width 1076 height 505
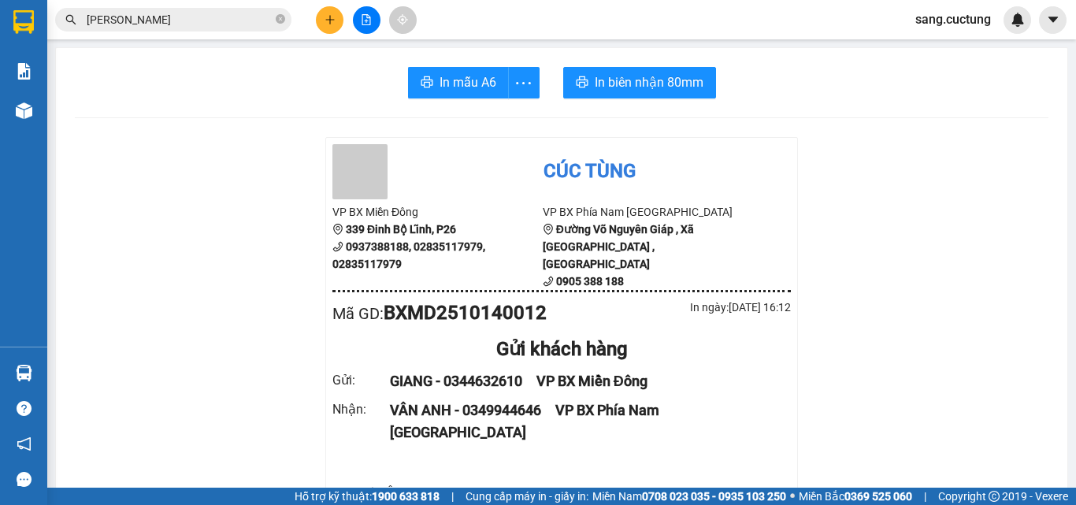
click at [314, 23] on div at bounding box center [366, 20] width 118 height 28
click at [321, 21] on button at bounding box center [330, 20] width 28 height 28
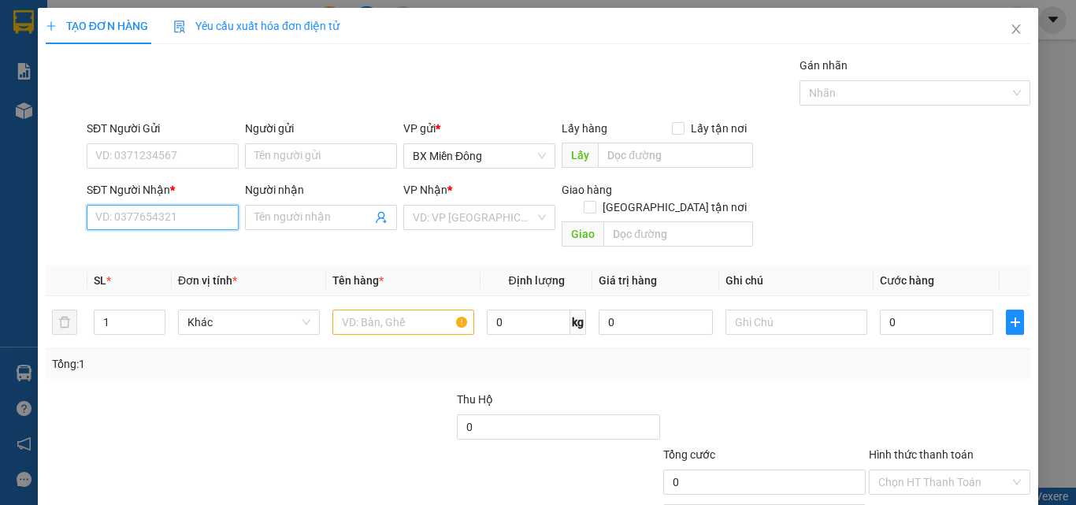
click at [159, 217] on input "SĐT Người Nhận *" at bounding box center [163, 217] width 152 height 25
click at [1010, 34] on icon "close" at bounding box center [1016, 29] width 13 height 13
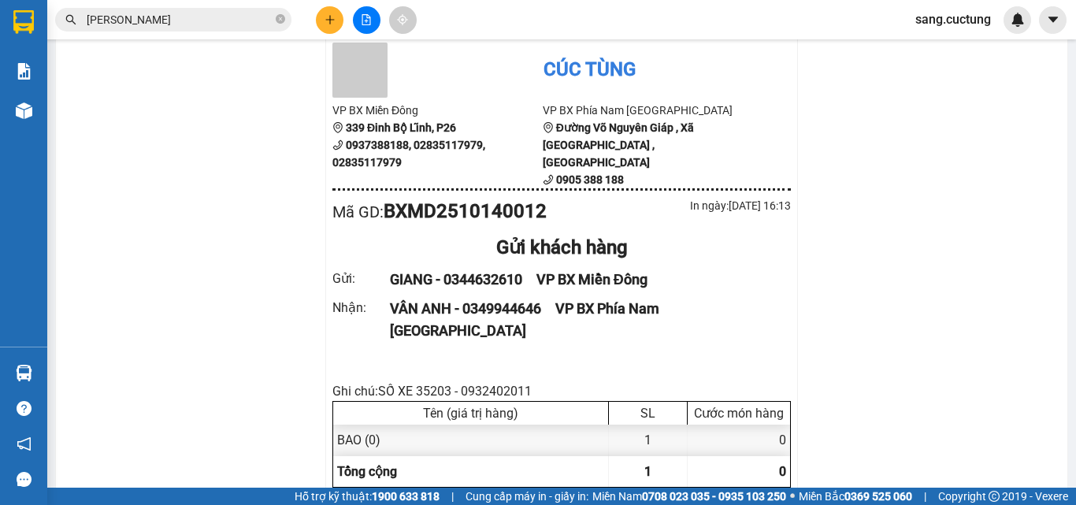
scroll to position [79, 0]
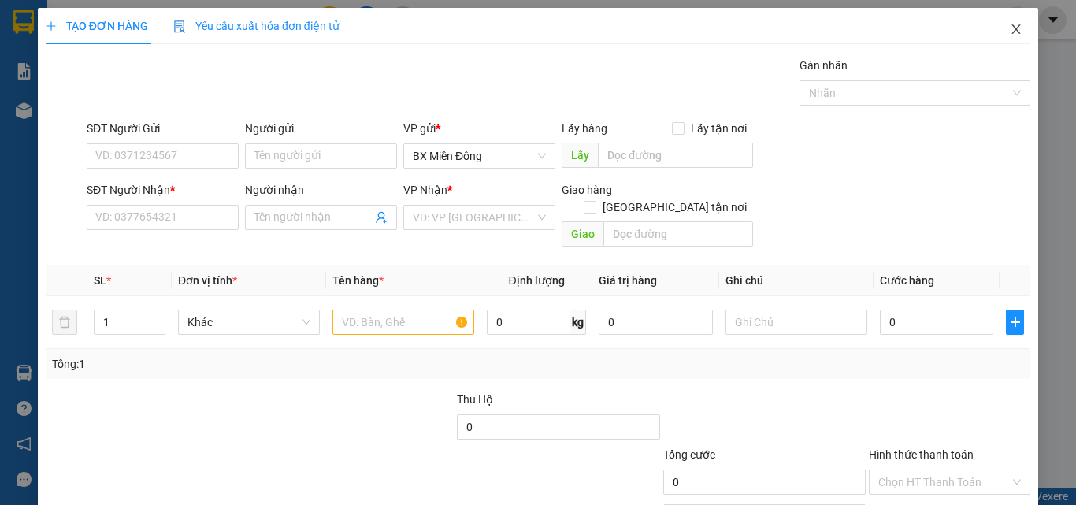
click at [1010, 28] on icon "close" at bounding box center [1016, 29] width 13 height 13
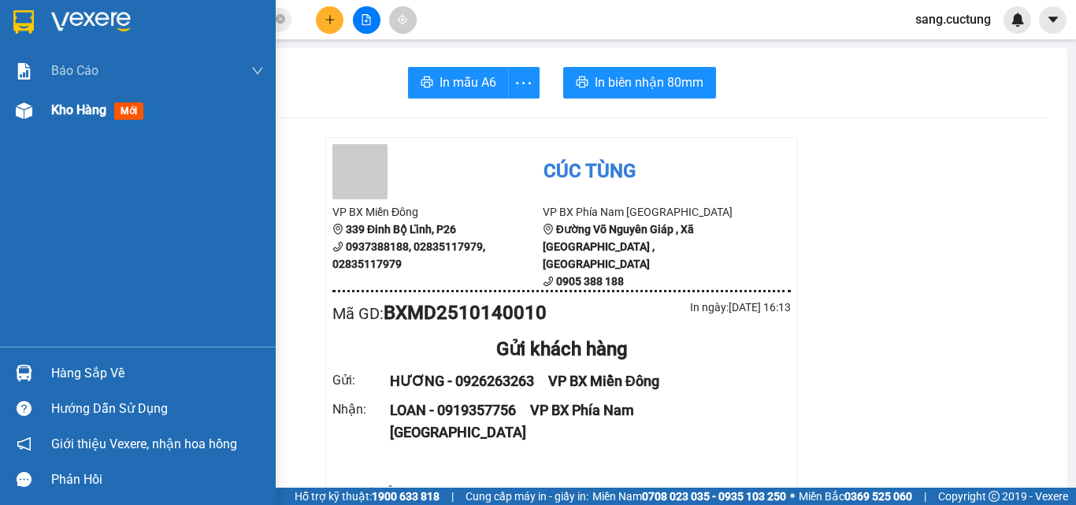
click at [78, 119] on div "Kho hàng mới" at bounding box center [100, 110] width 98 height 20
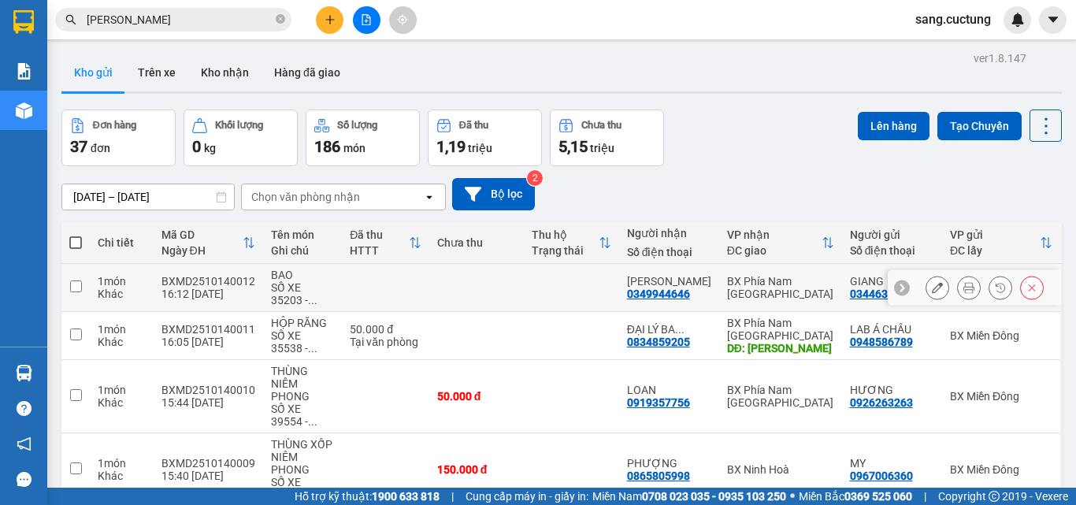
click at [932, 290] on icon at bounding box center [937, 287] width 11 height 11
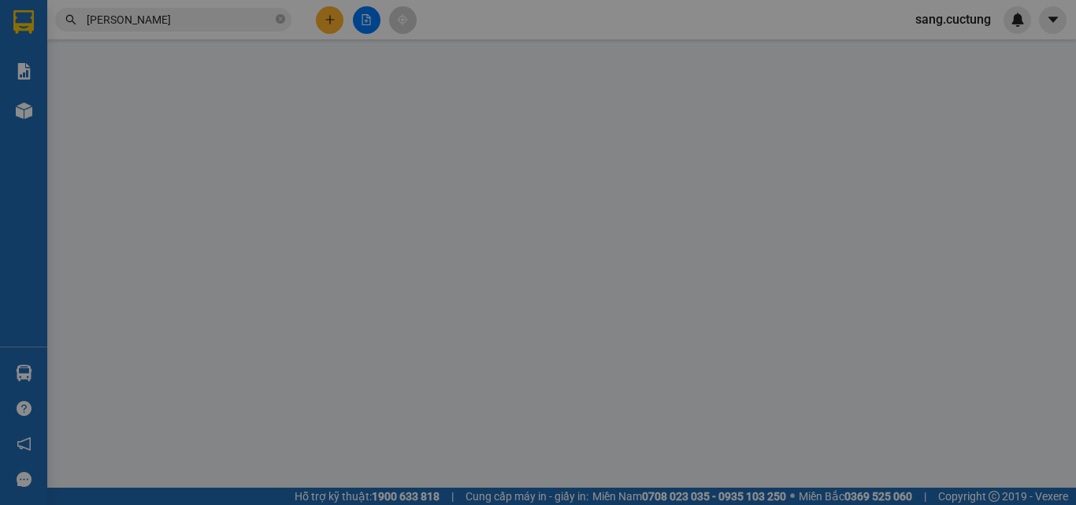
click at [136, 218] on div "SỬA ĐƠN HÀNG Lịch sử Ảnh kiện hàng Yêu cầu xuất hóa đơn điện tử Total Paid Fee …" at bounding box center [538, 252] width 1076 height 505
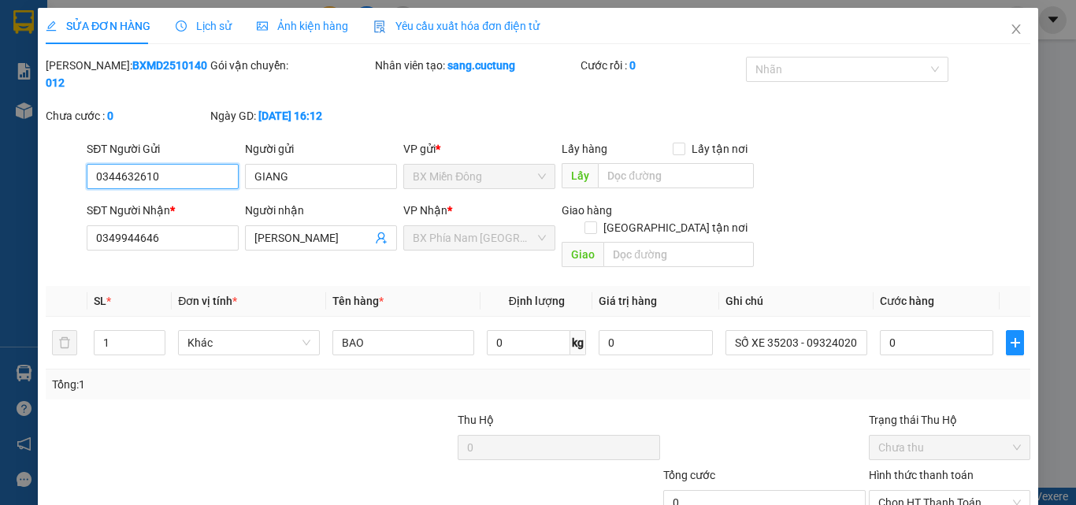
type input "0344632610"
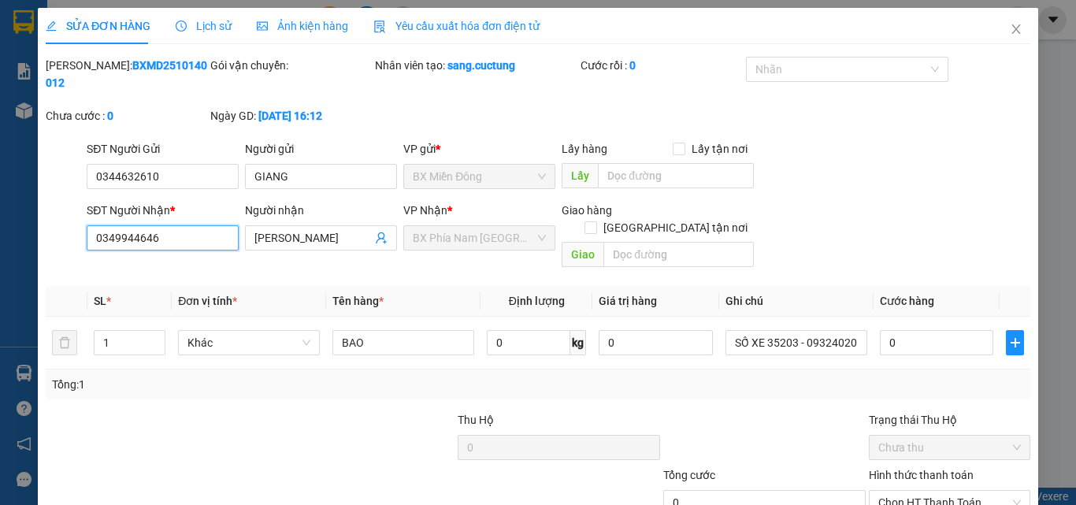
click at [136, 225] on input "0349944646" at bounding box center [163, 237] width 152 height 25
type input "0394944646"
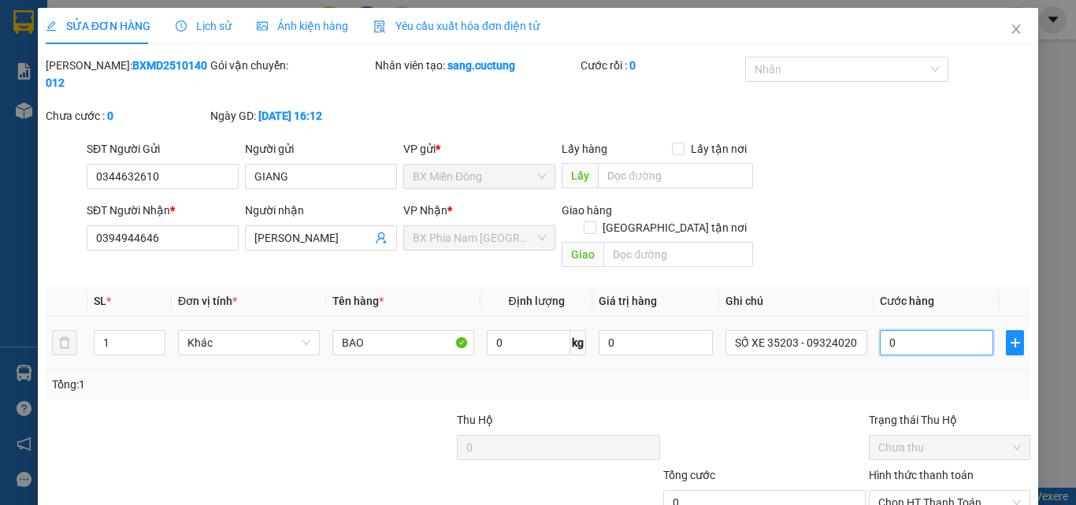
click at [922, 330] on input "0" at bounding box center [936, 342] width 113 height 25
type input "1"
type input "15"
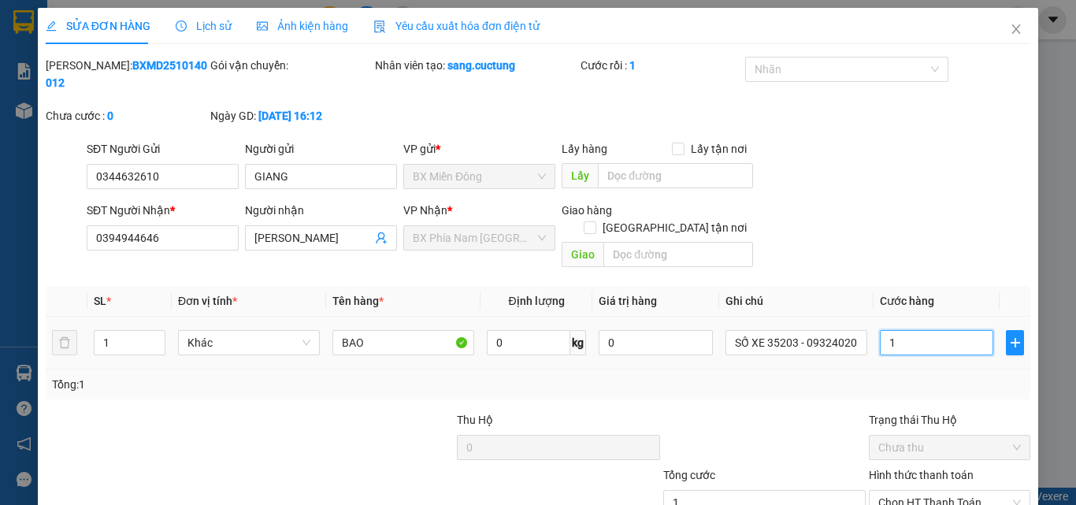
type input "15"
type input "150"
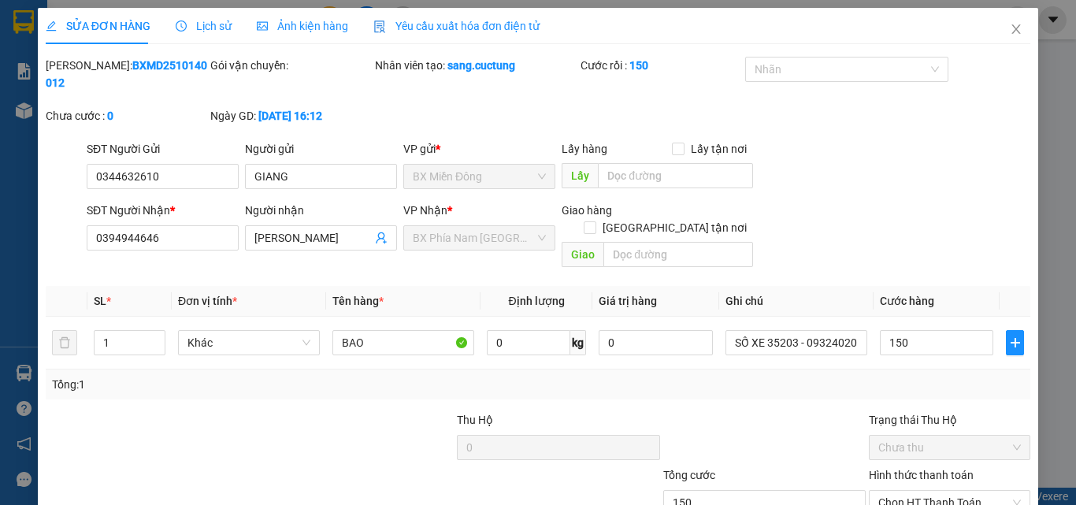
type input "150.000"
click at [868, 371] on div "Total Paid Fee 0 Total UnPaid Fee 0 Cash Collection Total Fee Mã ĐH: BXMD251014…" at bounding box center [538, 323] width 985 height 533
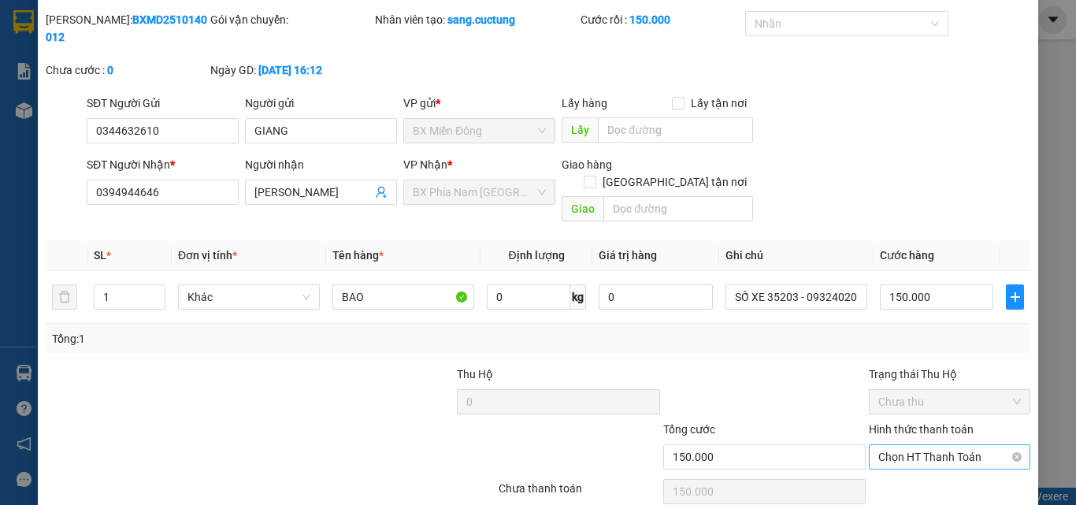
scroll to position [81, 0]
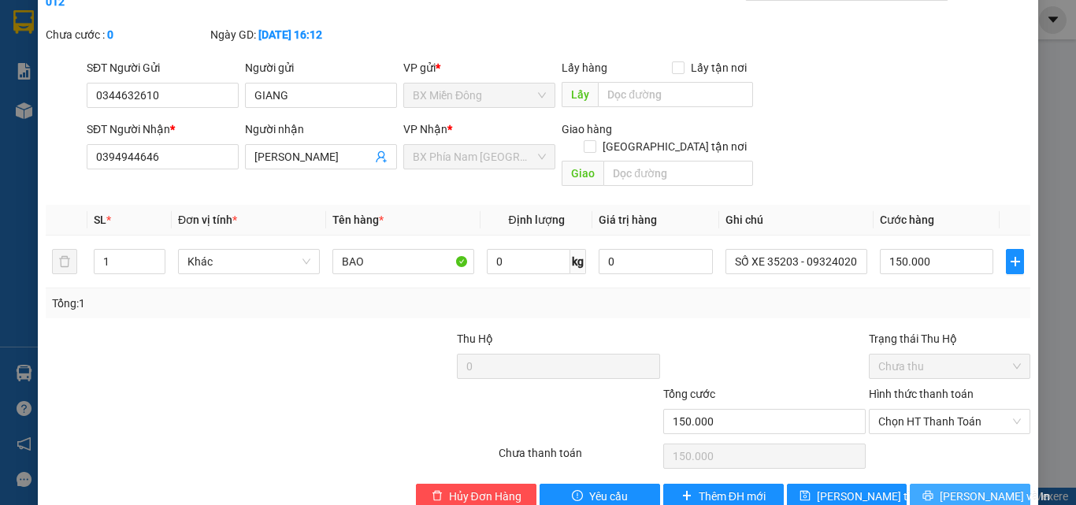
click at [979, 488] on span "[PERSON_NAME] và In" at bounding box center [995, 496] width 110 height 17
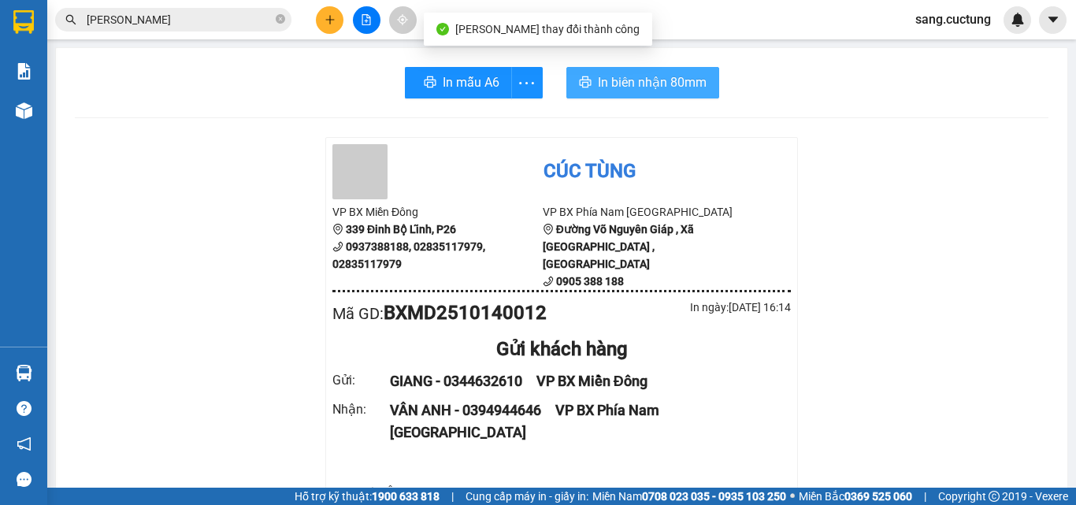
click at [617, 91] on span "In biên nhận 80mm" at bounding box center [652, 82] width 109 height 20
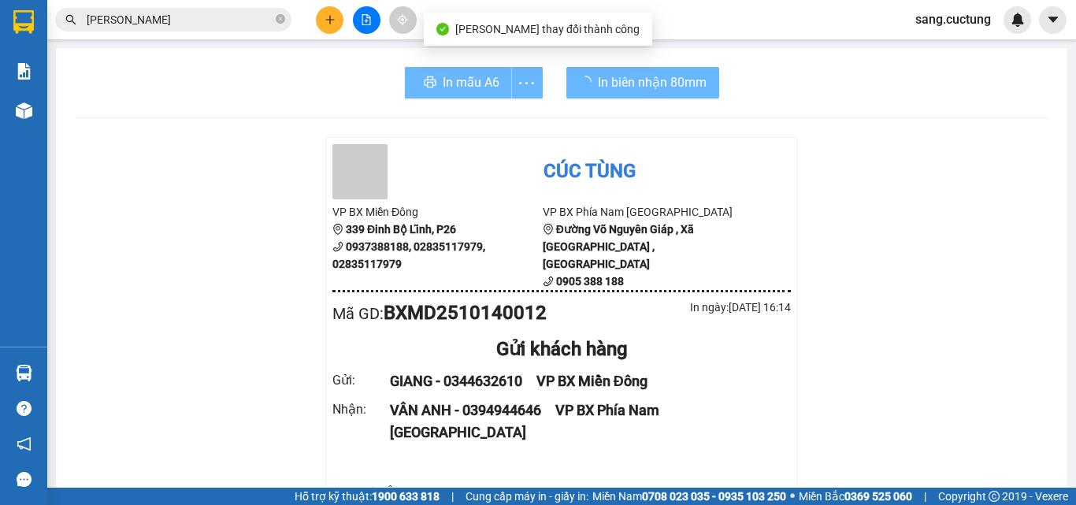
scroll to position [158, 0]
